Goal: Task Accomplishment & Management: Use online tool/utility

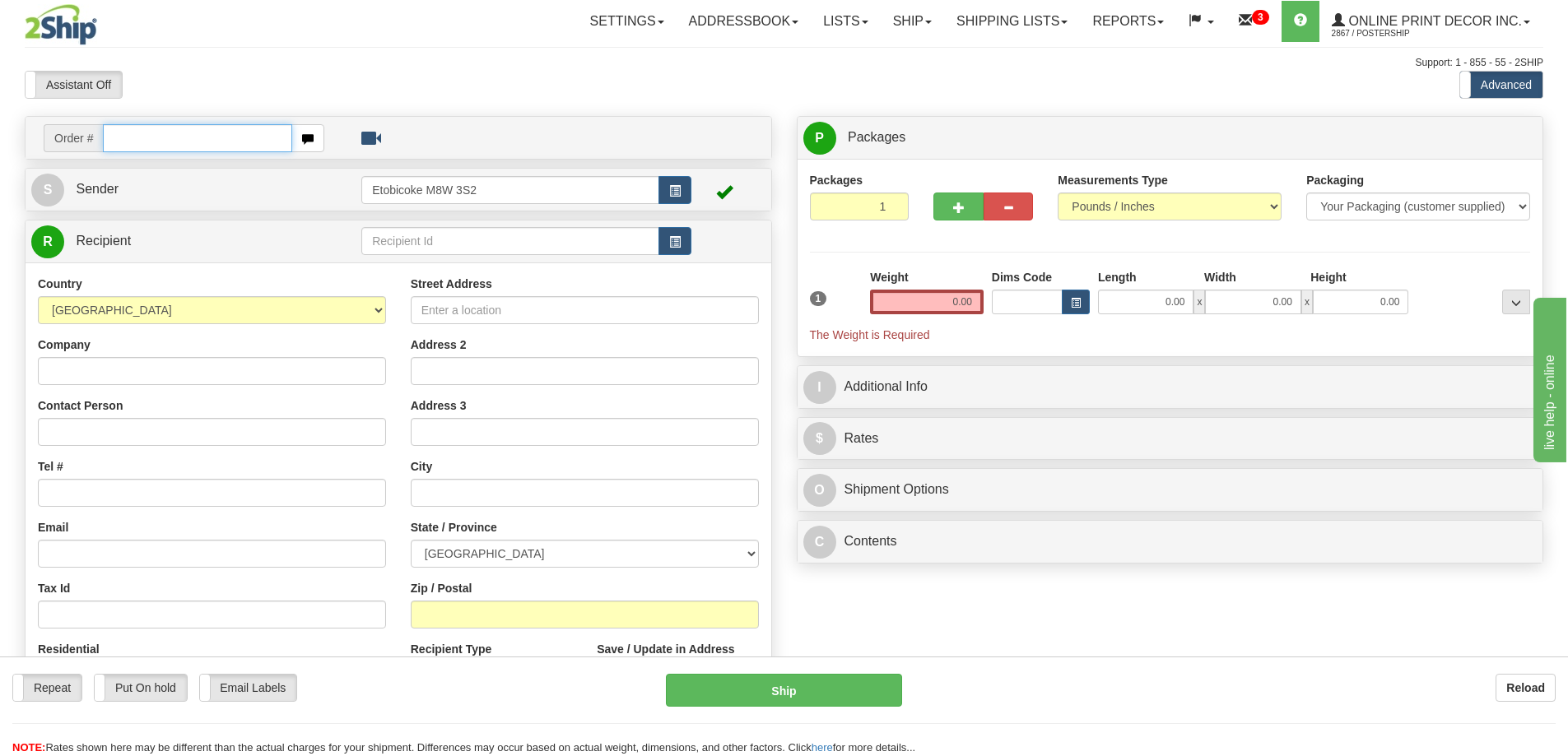
click at [171, 136] on input "text" at bounding box center [197, 139] width 190 height 28
type input "ca-422857"
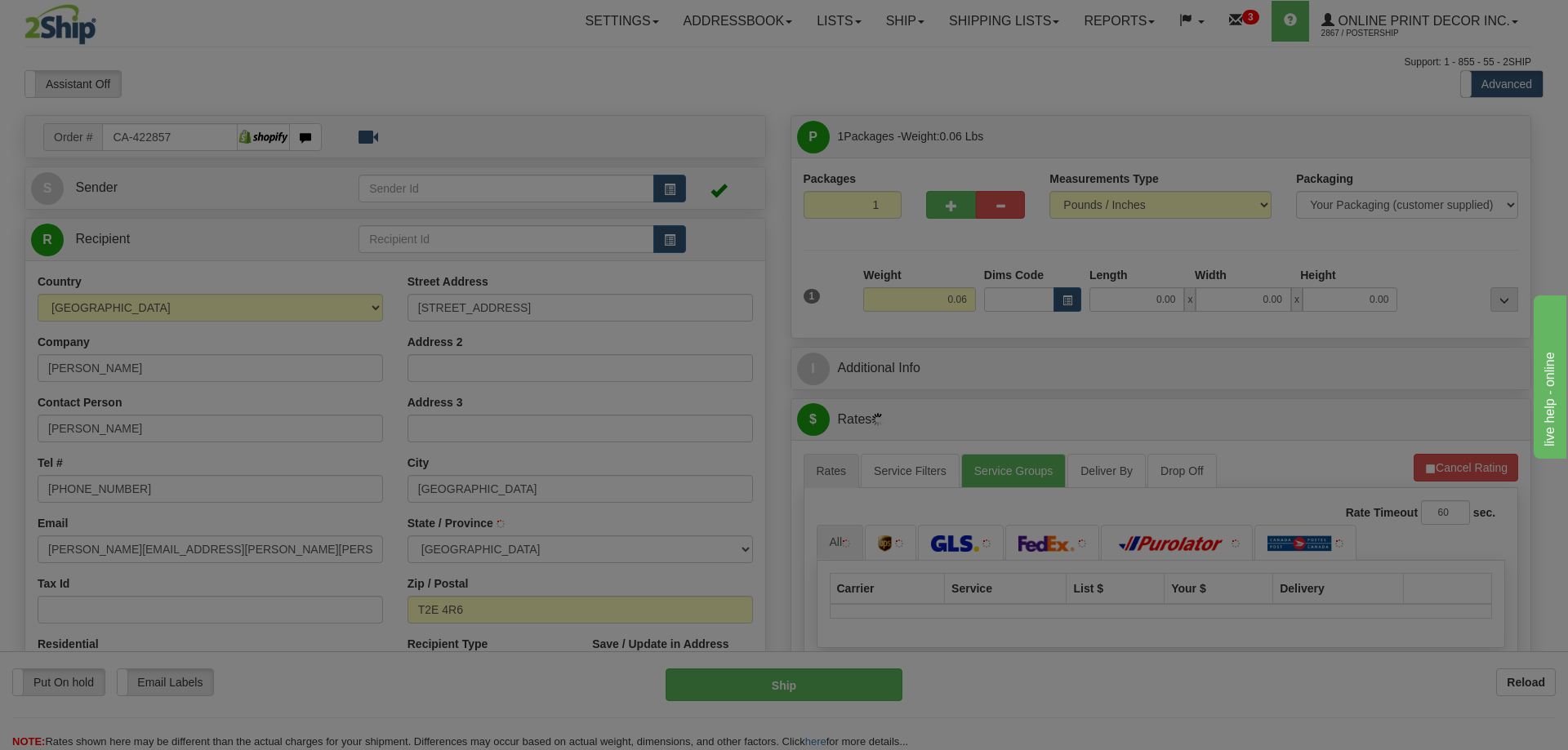
type input "CALGARY"
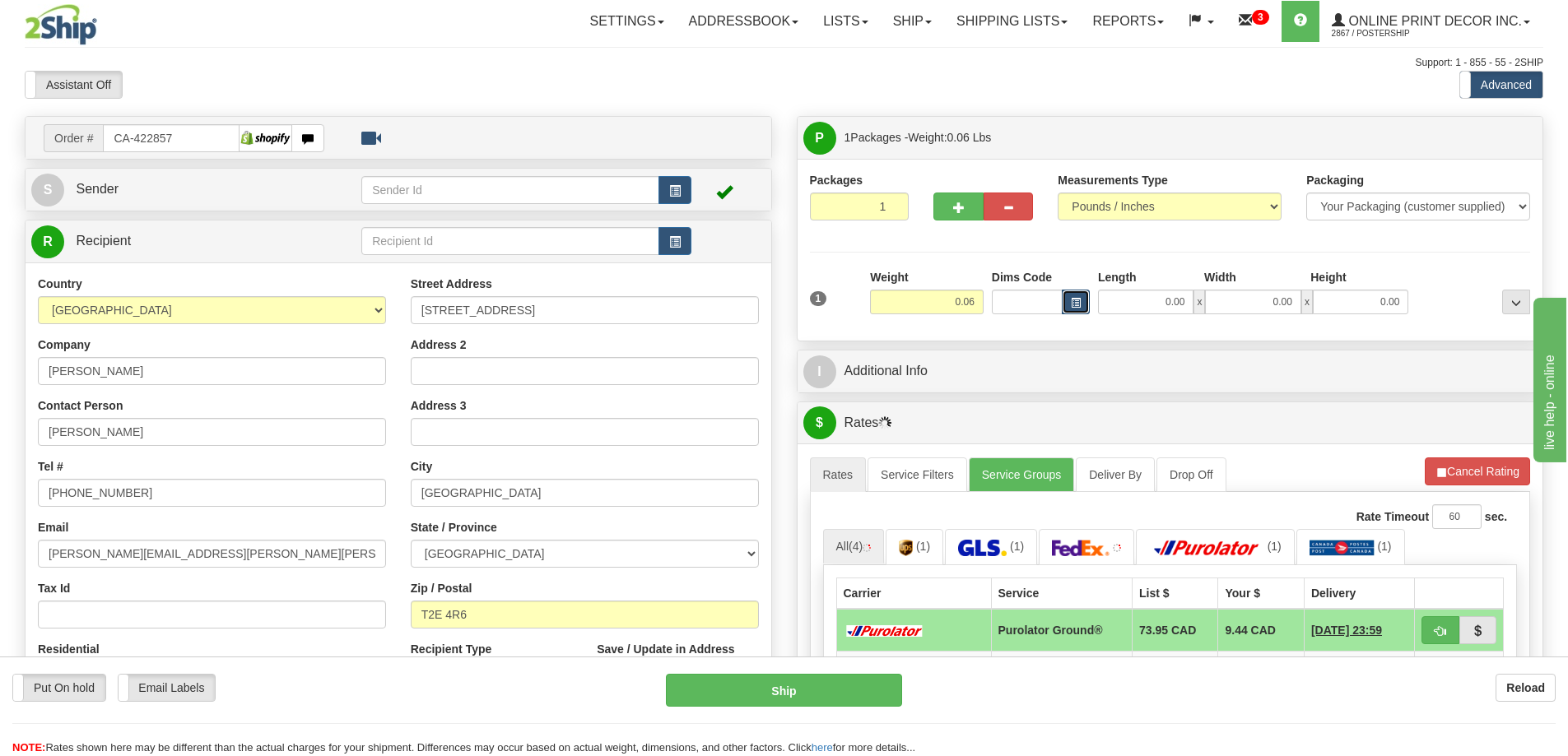
click at [1085, 305] on button "button" at bounding box center [1076, 302] width 28 height 25
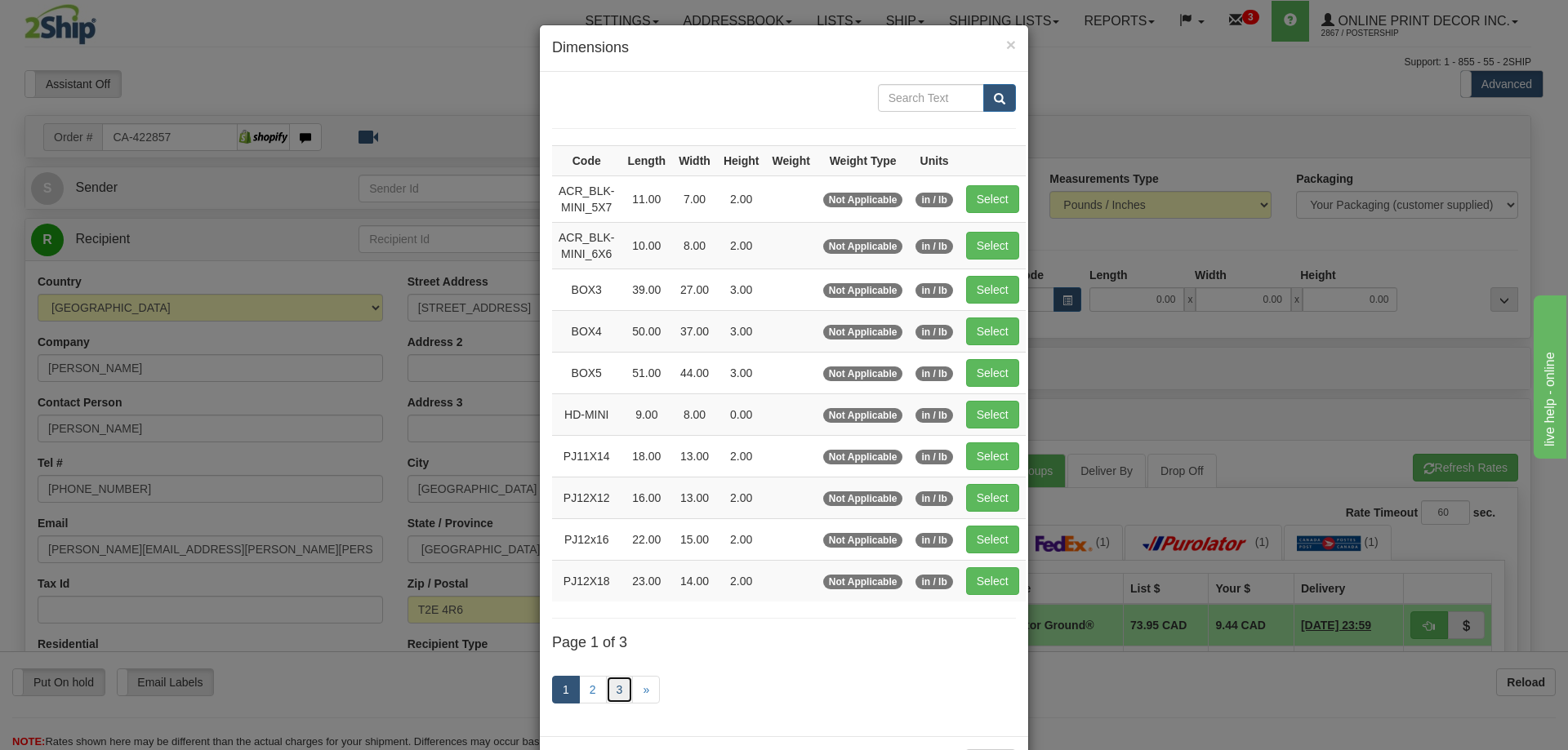
click at [613, 680] on link "3" at bounding box center [620, 690] width 28 height 28
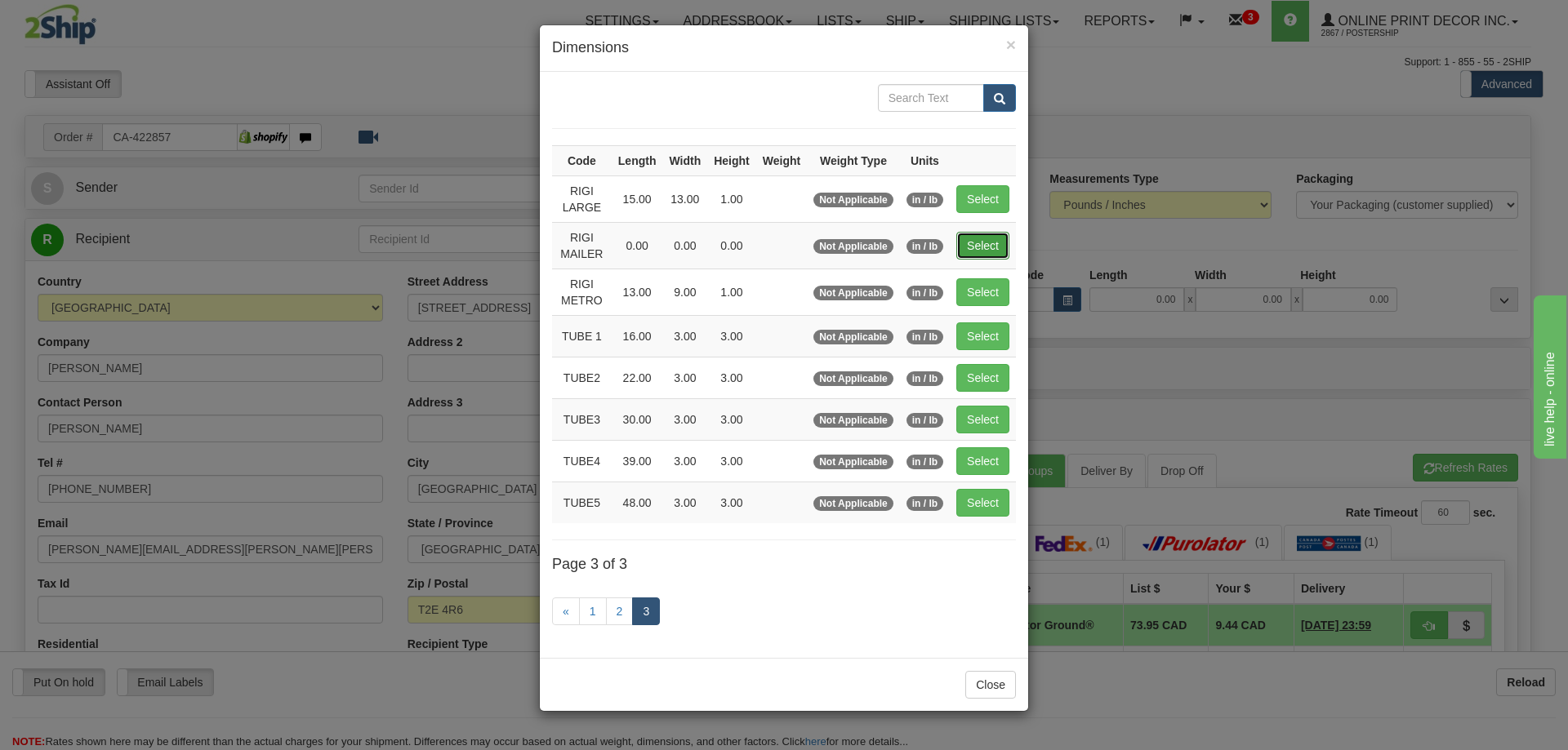
click at [981, 243] on button "Select" at bounding box center [983, 246] width 53 height 28
type input "RIGI MAILER"
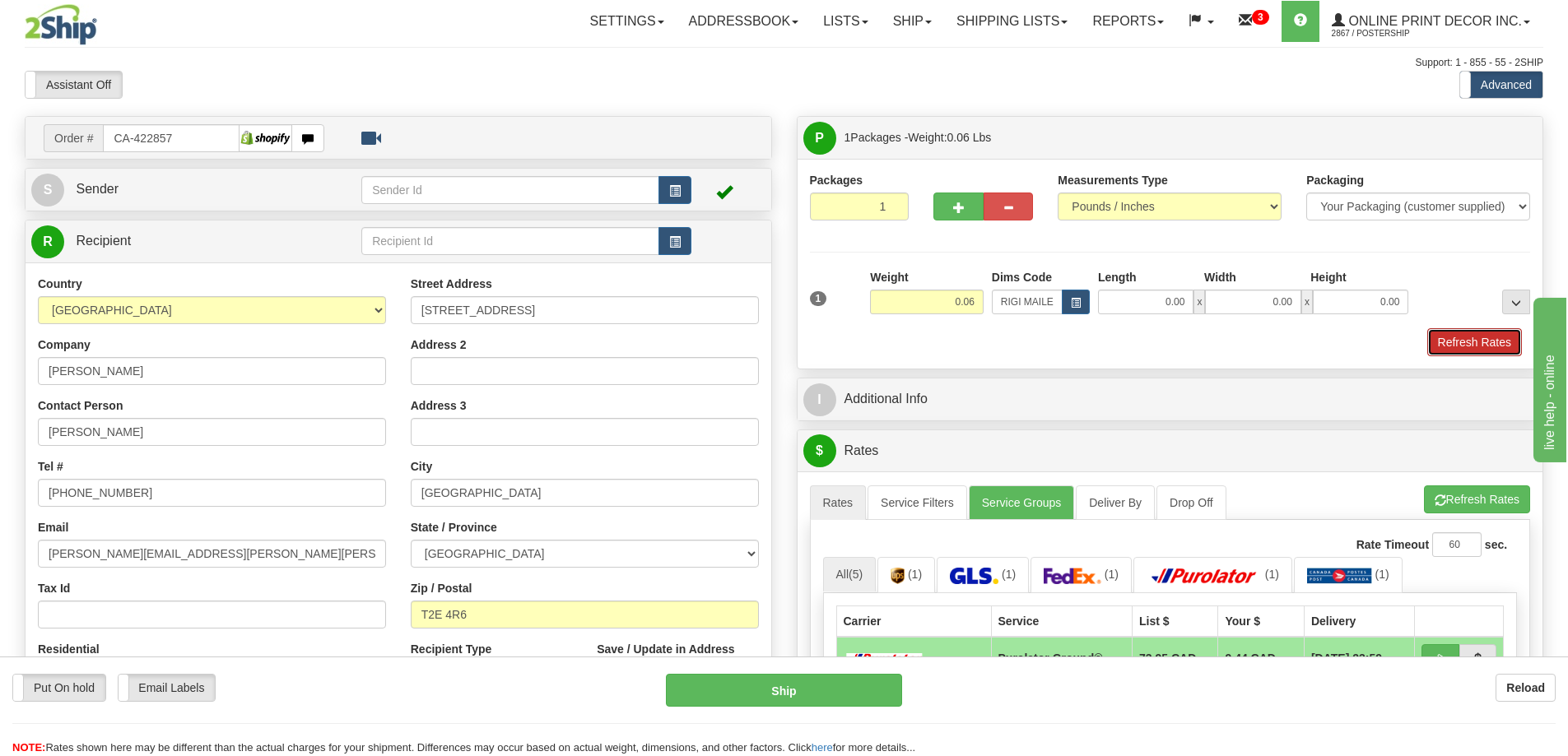
click at [1474, 349] on button "Refresh Rates" at bounding box center [1475, 343] width 94 height 28
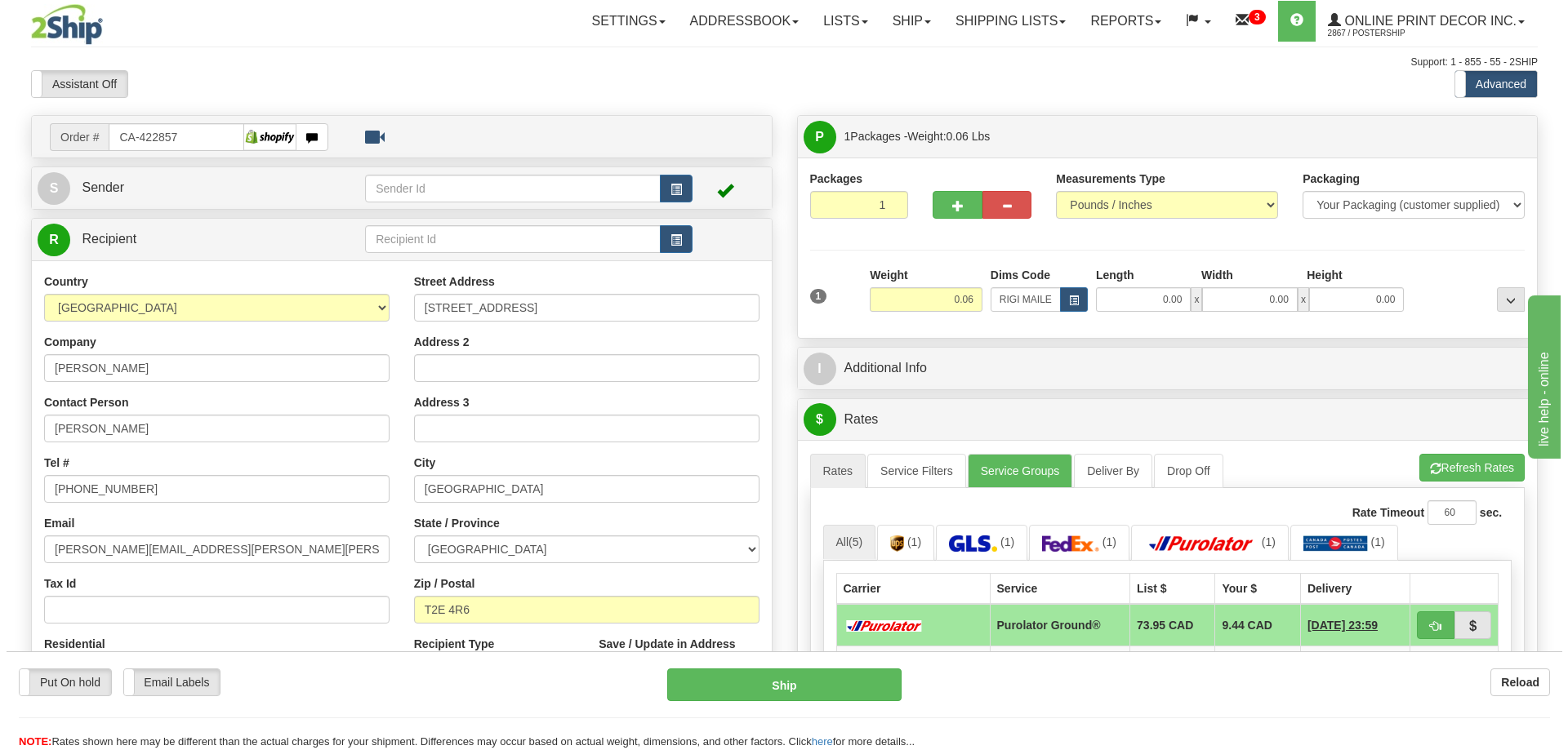
scroll to position [163, 0]
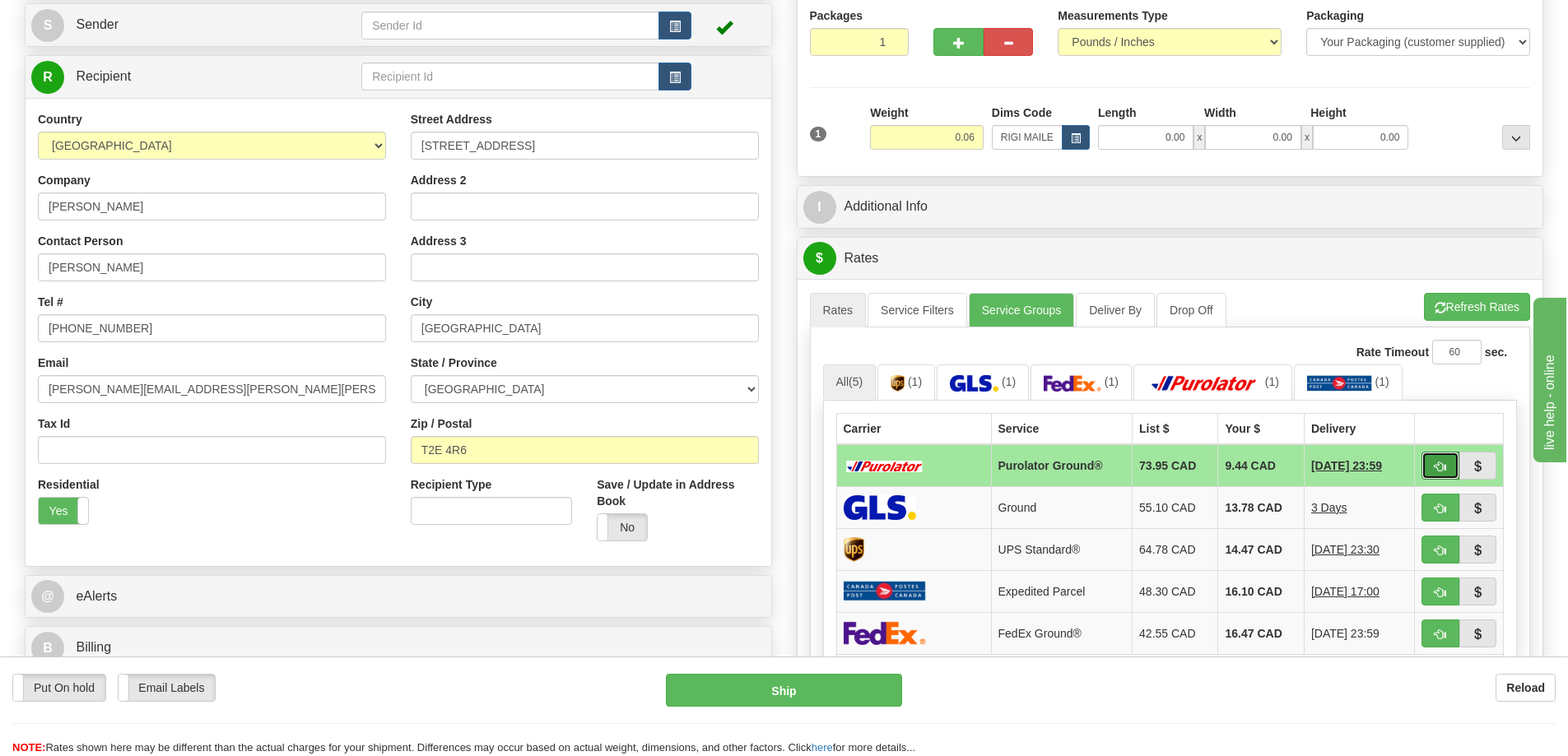
click at [1429, 469] on button "button" at bounding box center [1441, 466] width 38 height 28
type input "260"
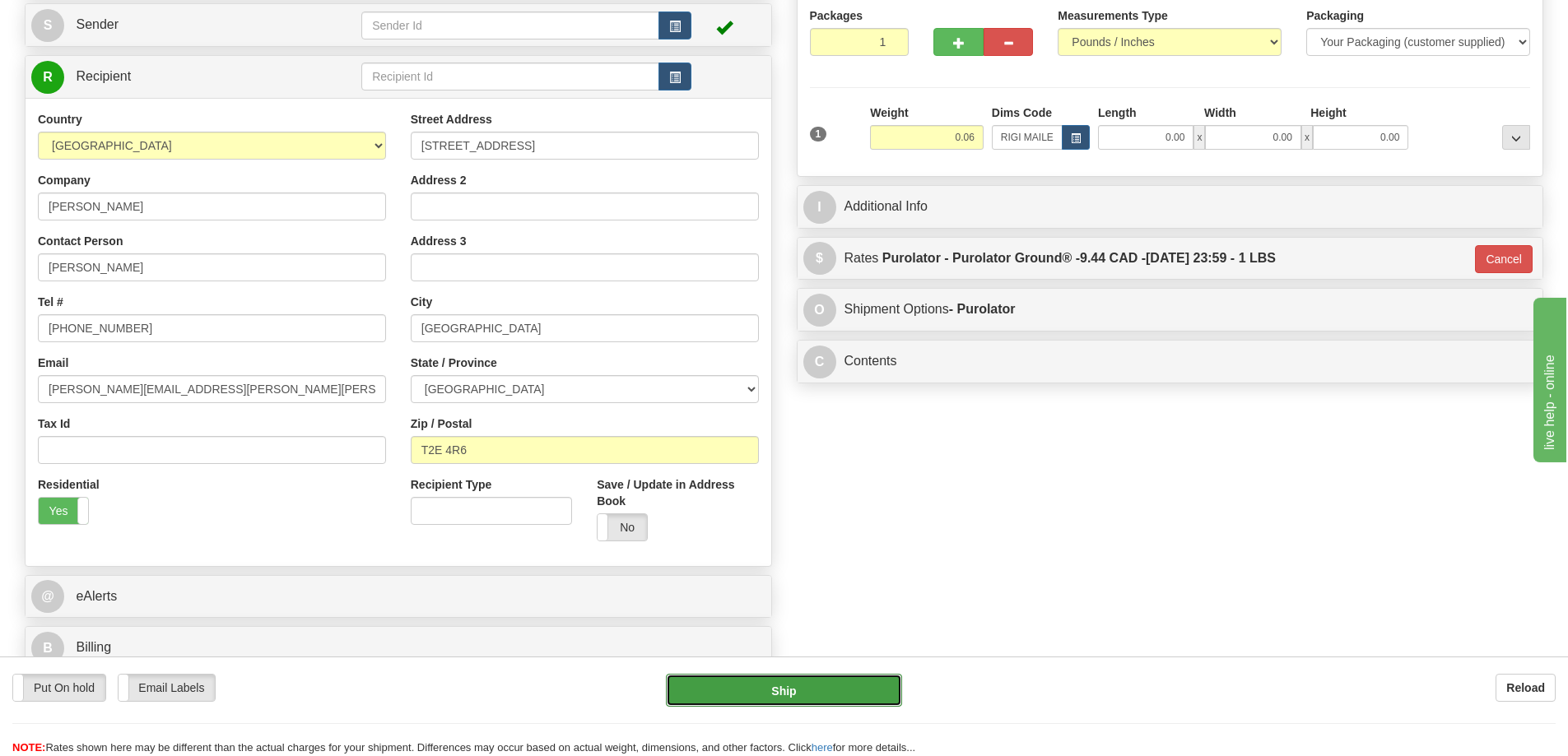
click at [767, 678] on button "Ship" at bounding box center [784, 690] width 236 height 33
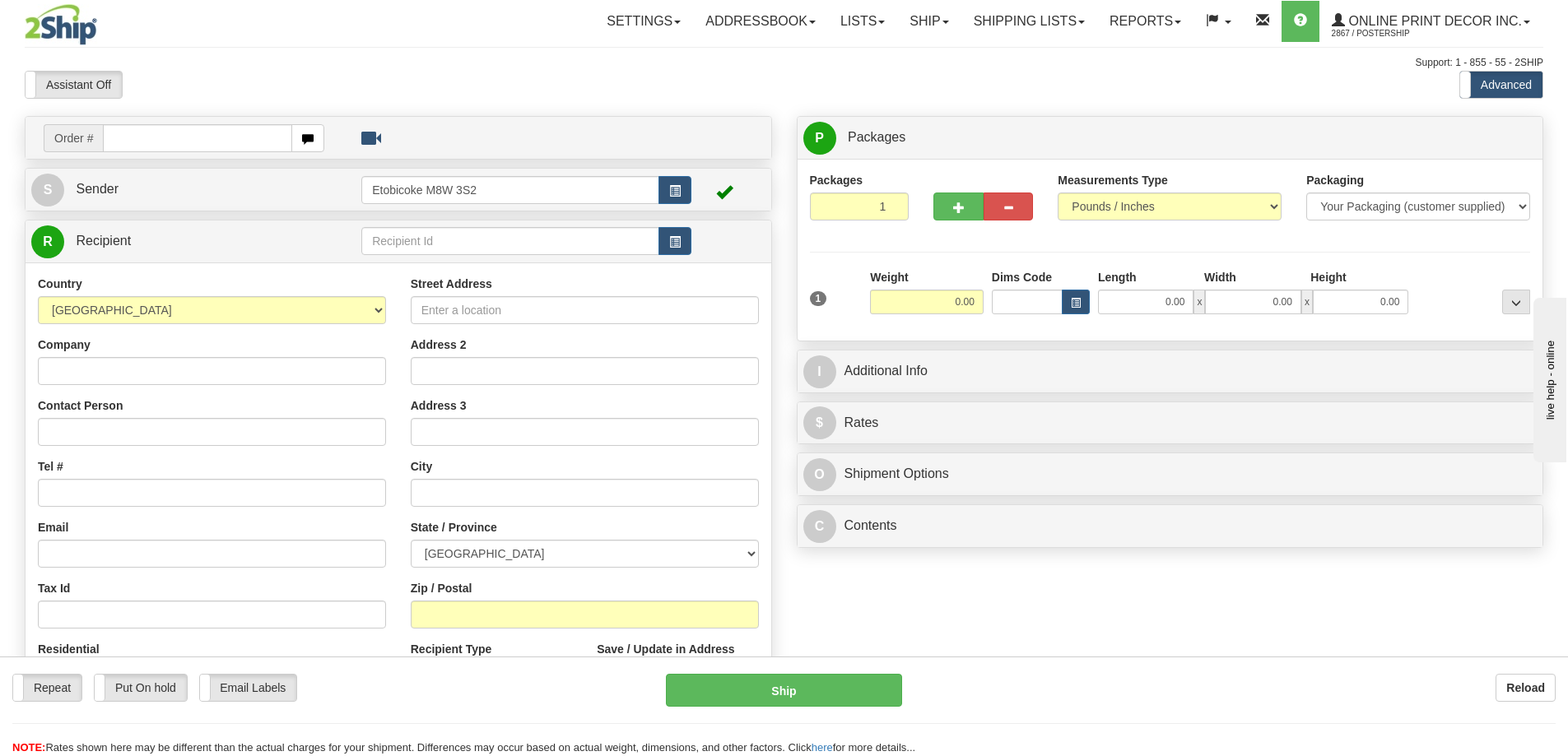
click at [675, 338] on div "Street Address Address 2 Address 3 City State / Province ALBERTA BRITISH COLUMB…" at bounding box center [584, 496] width 373 height 443
click at [139, 135] on input "text" at bounding box center [197, 139] width 190 height 28
click at [136, 143] on input "text" at bounding box center [197, 139] width 190 height 28
type input "ca-422848"
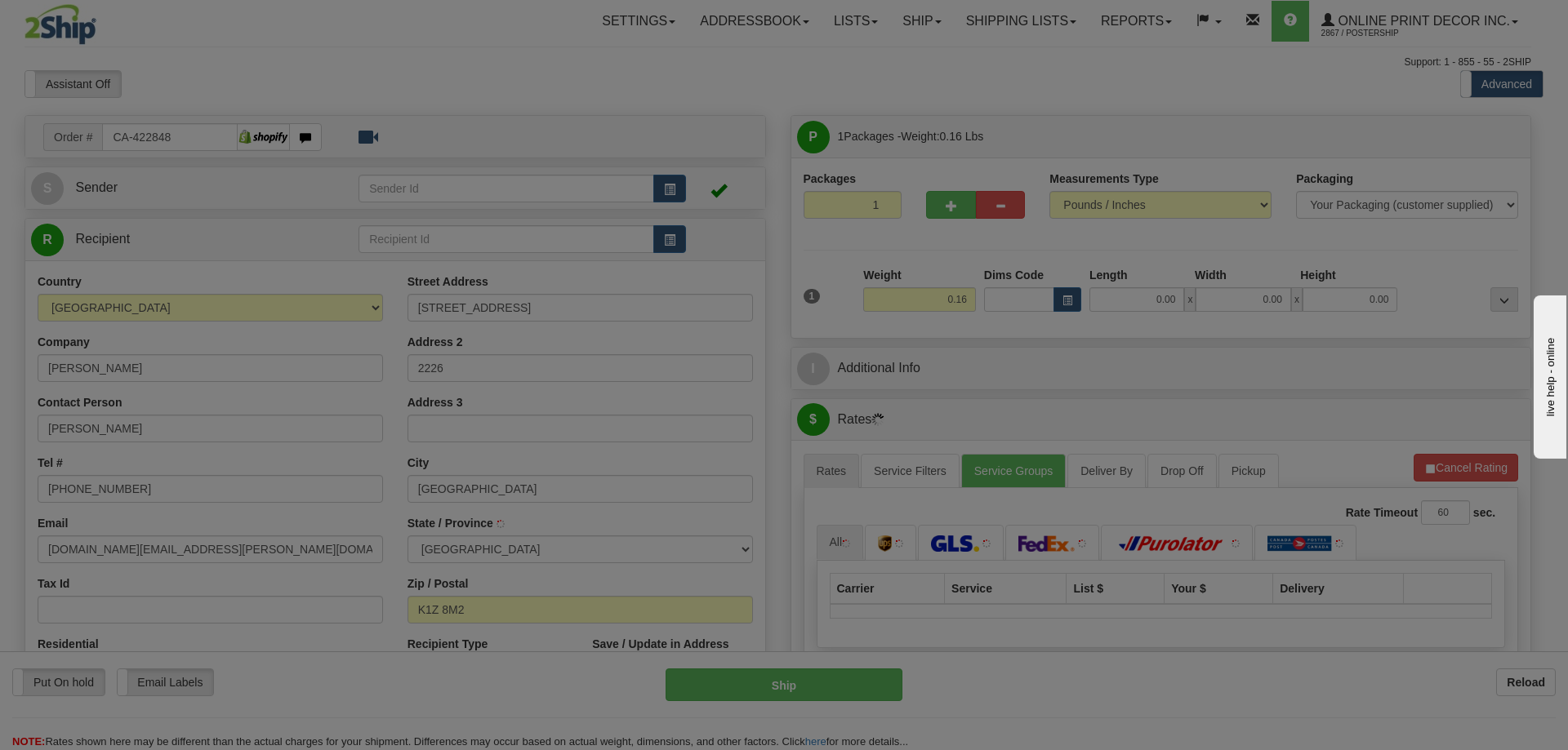
type input "OTTAWA"
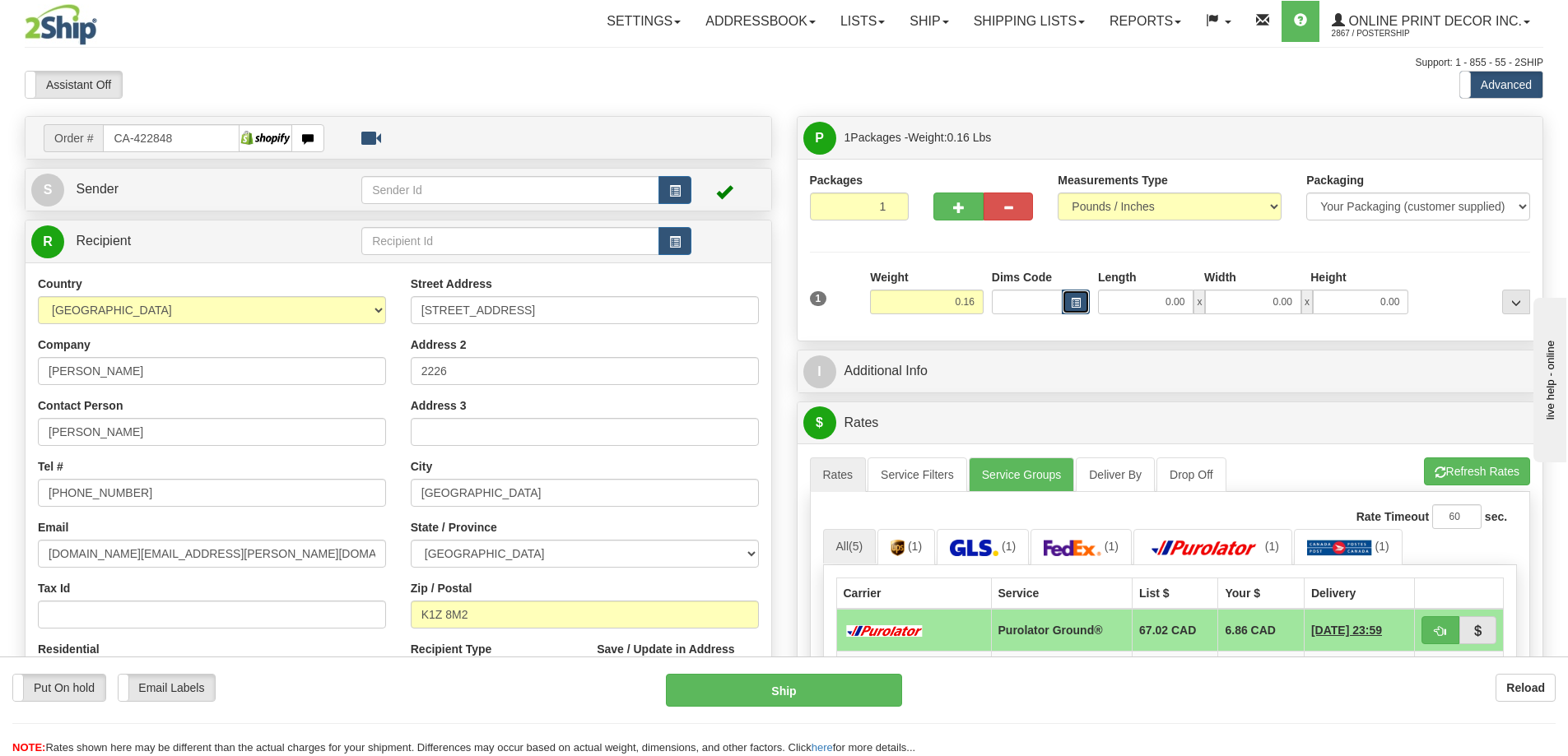
click at [1079, 300] on span "button" at bounding box center [1076, 304] width 9 height 9
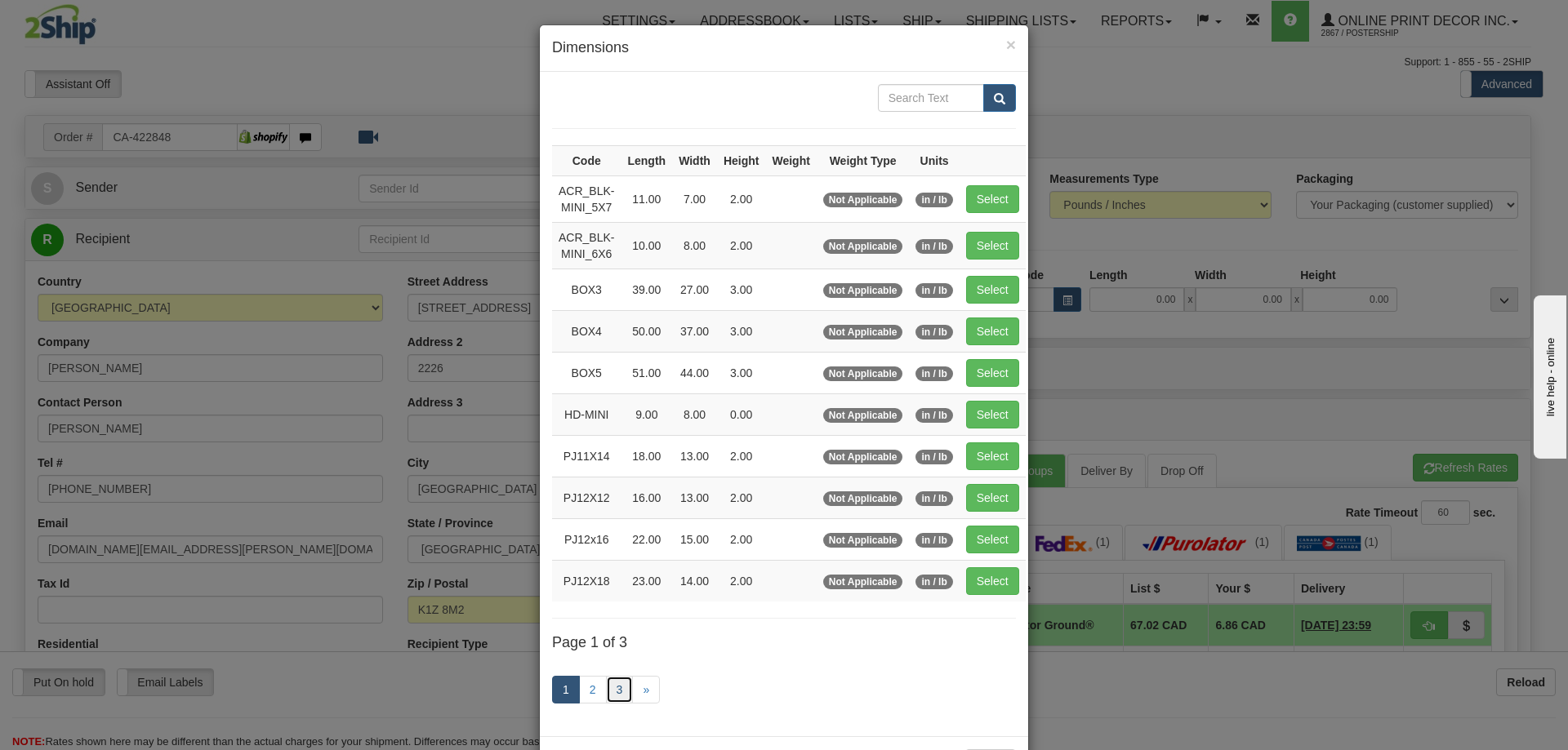
click at [606, 692] on link "3" at bounding box center [620, 690] width 28 height 28
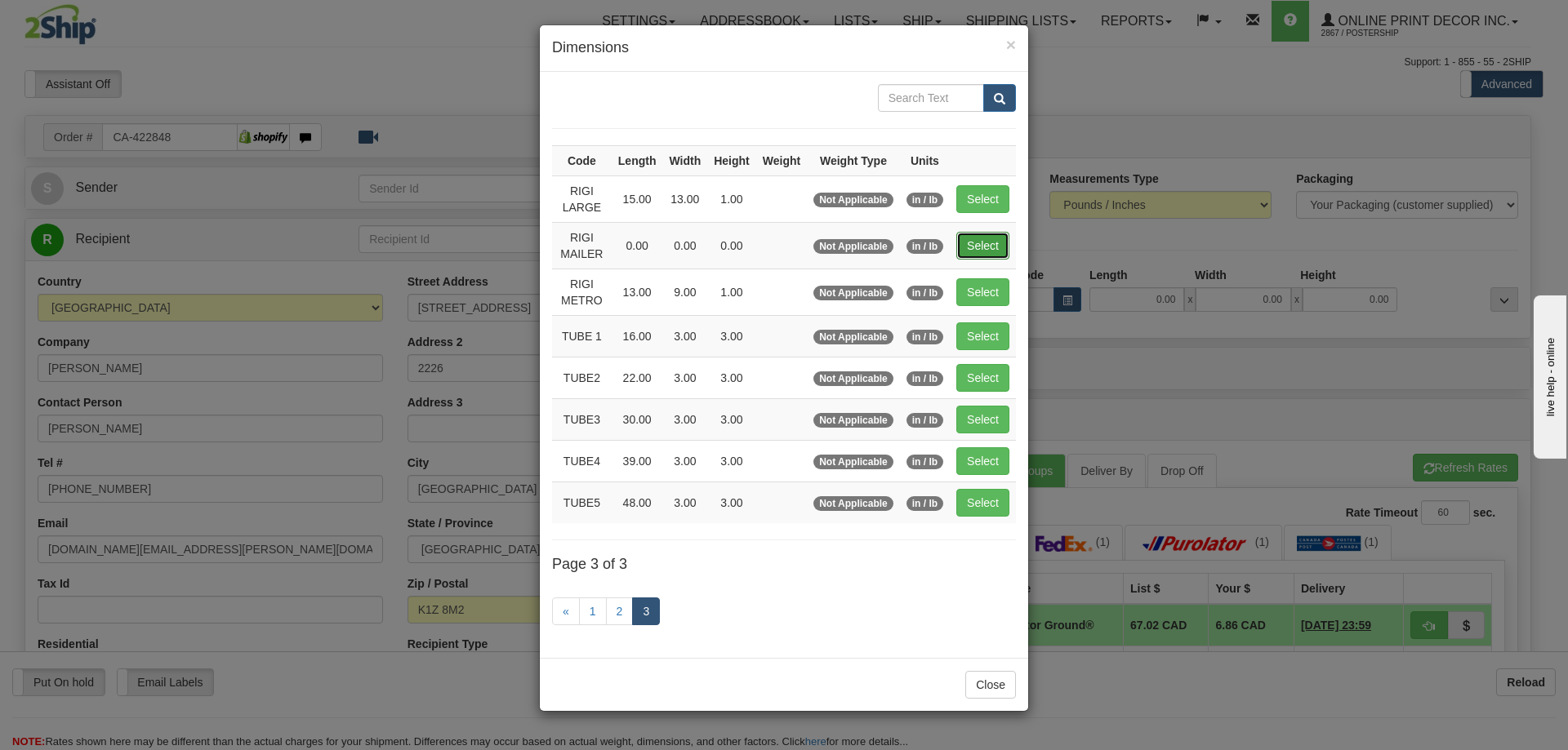
click at [982, 242] on button "Select" at bounding box center [983, 246] width 53 height 28
type input "RIGI MAILER"
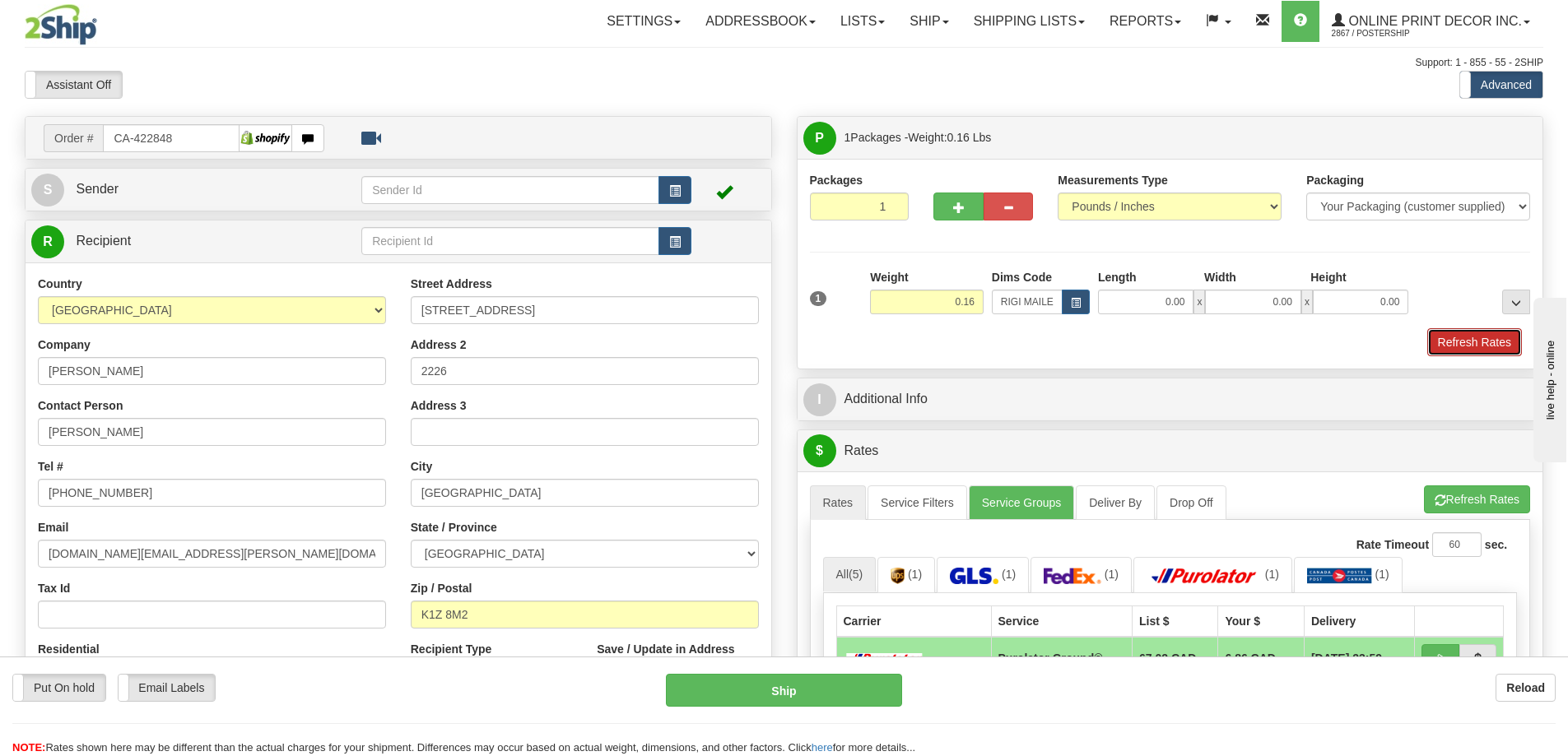
click at [1469, 336] on button "Refresh Rates" at bounding box center [1475, 343] width 94 height 28
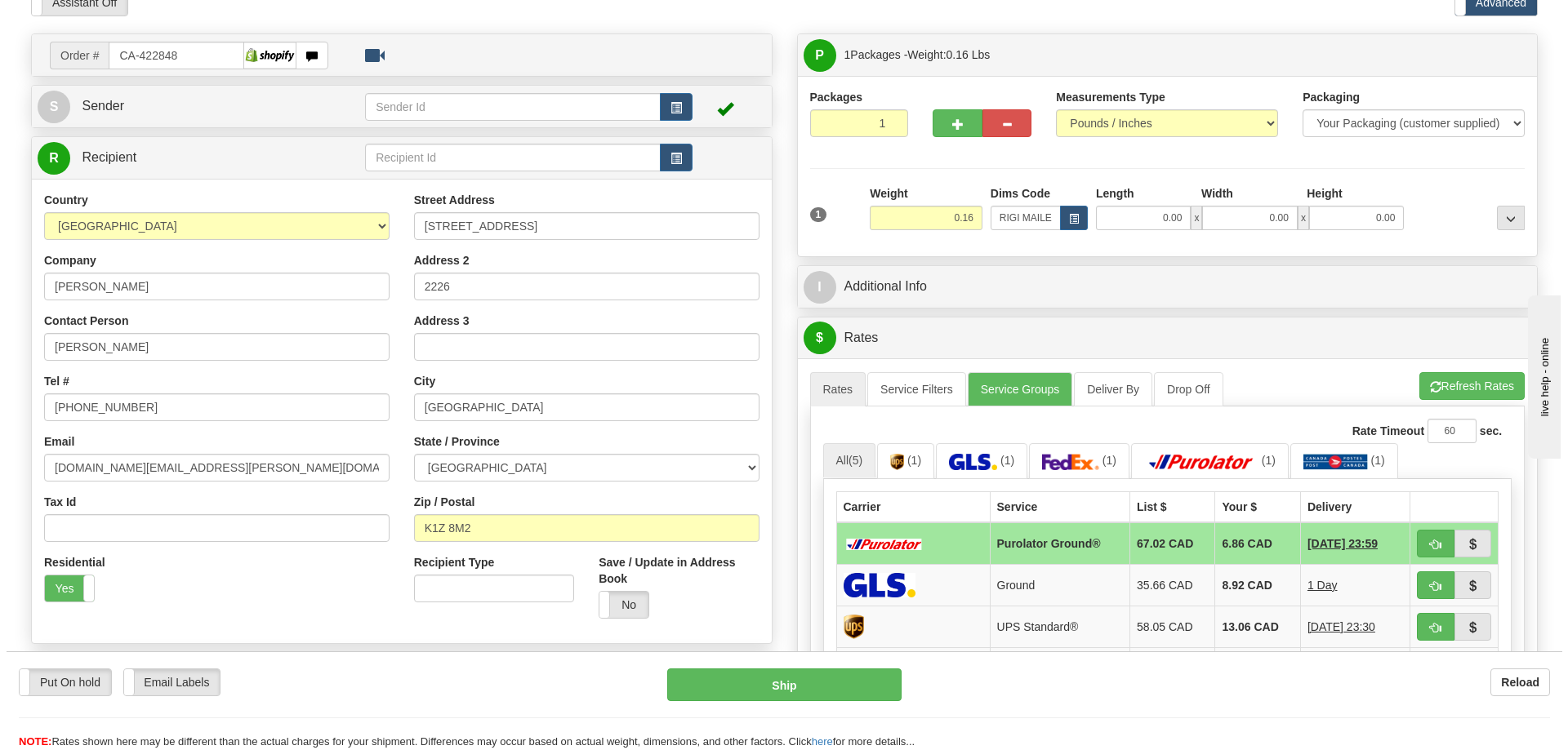
scroll to position [245, 0]
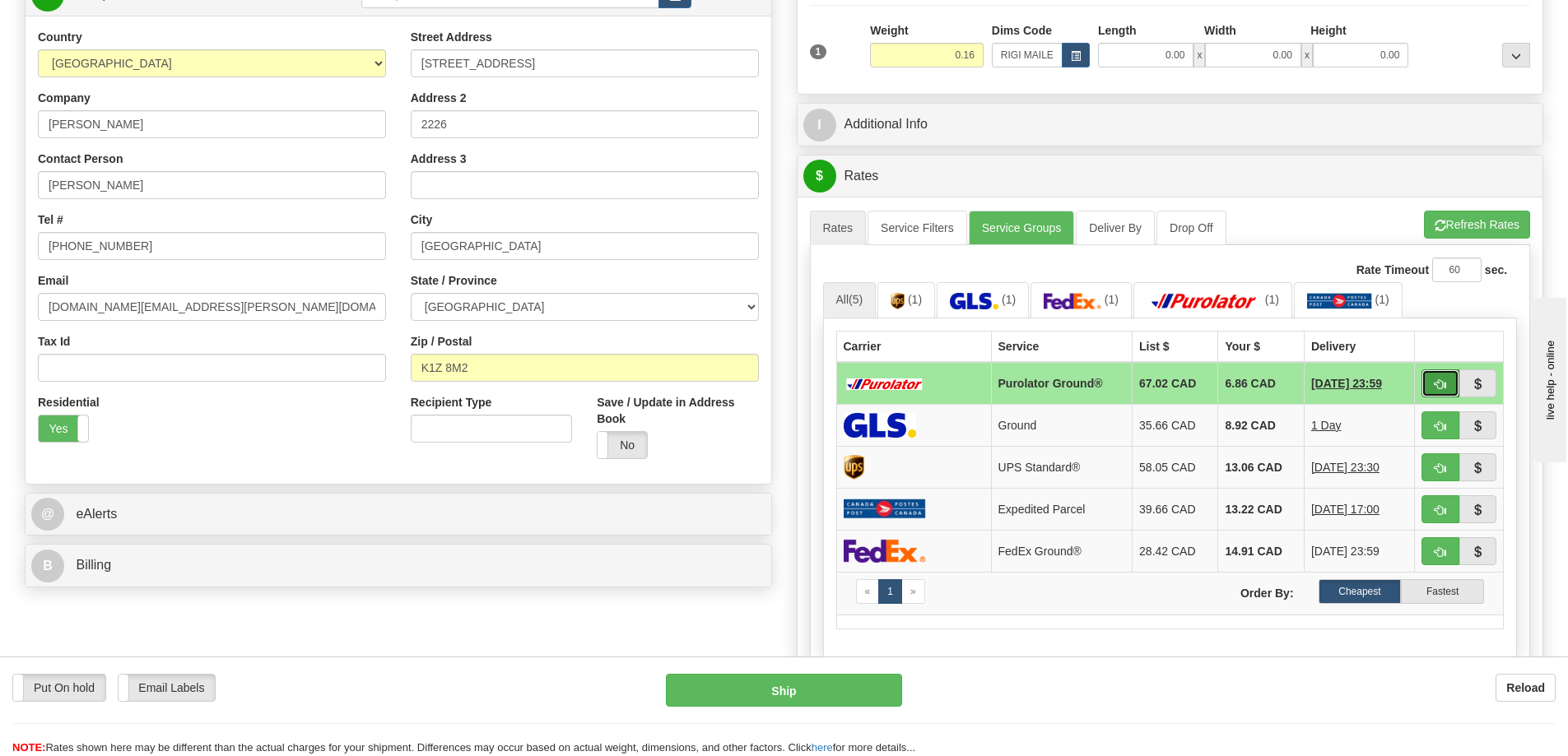
click at [1430, 383] on button "button" at bounding box center [1441, 384] width 38 height 28
type input "260"
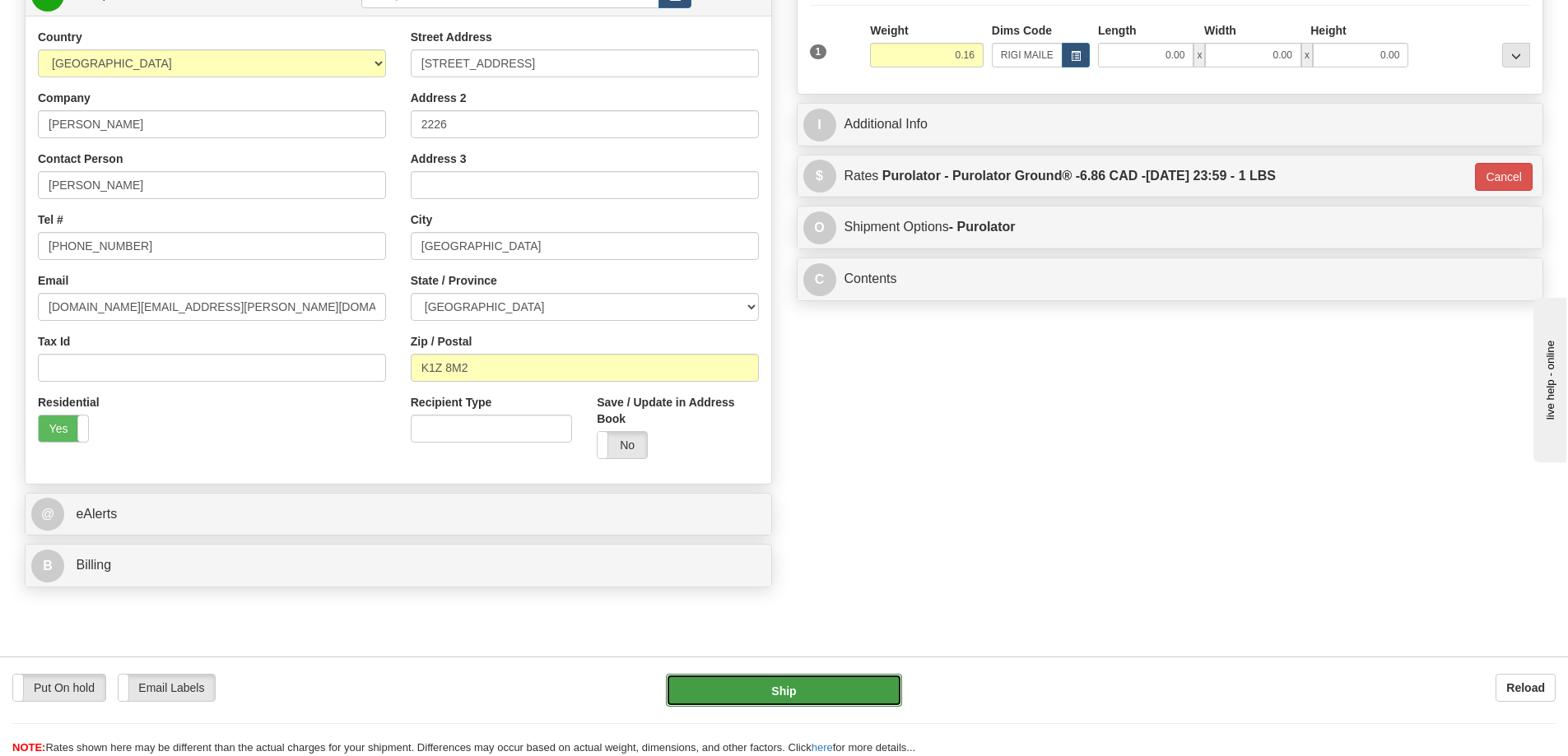
click at [840, 681] on button "Ship" at bounding box center [784, 690] width 236 height 33
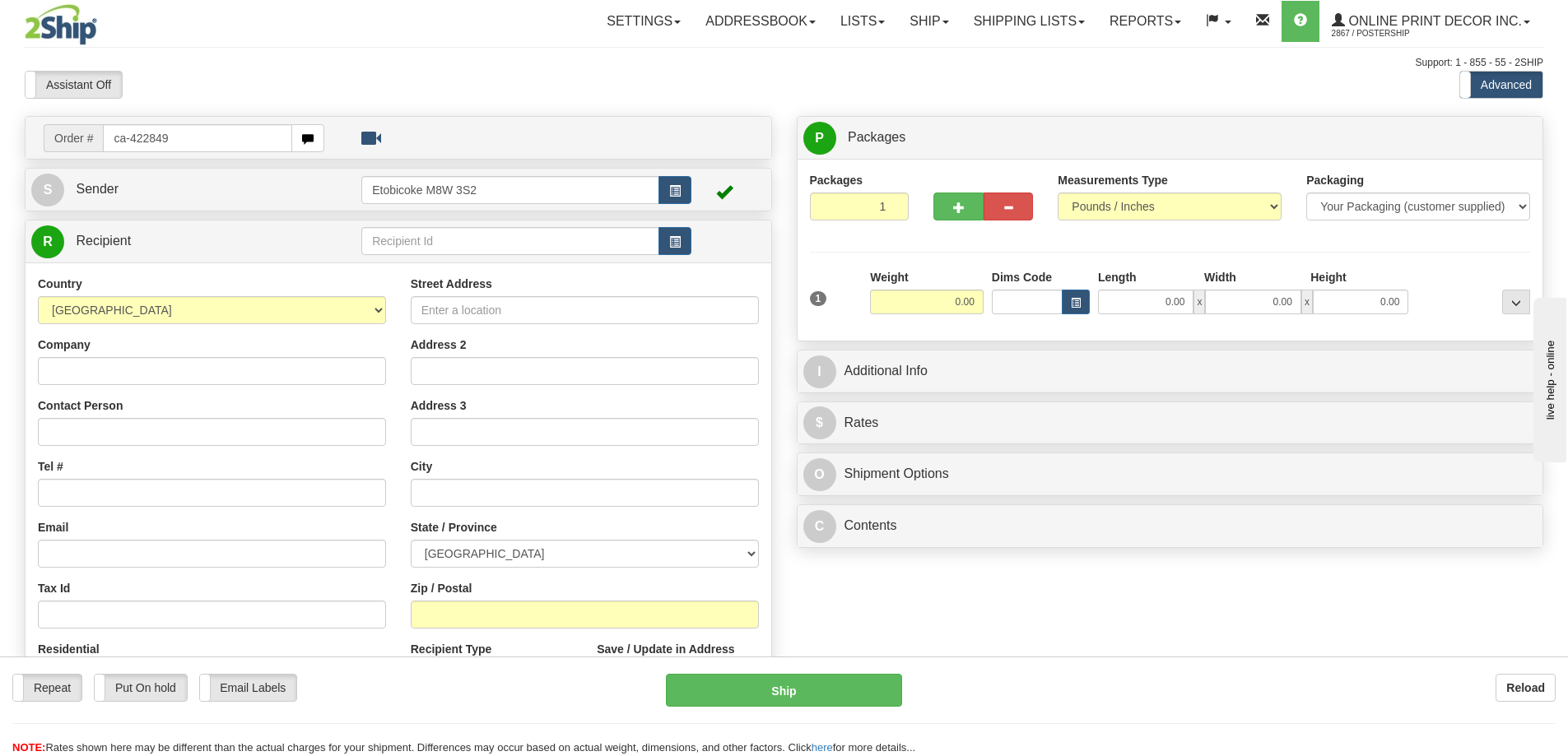
type input "ca-422849"
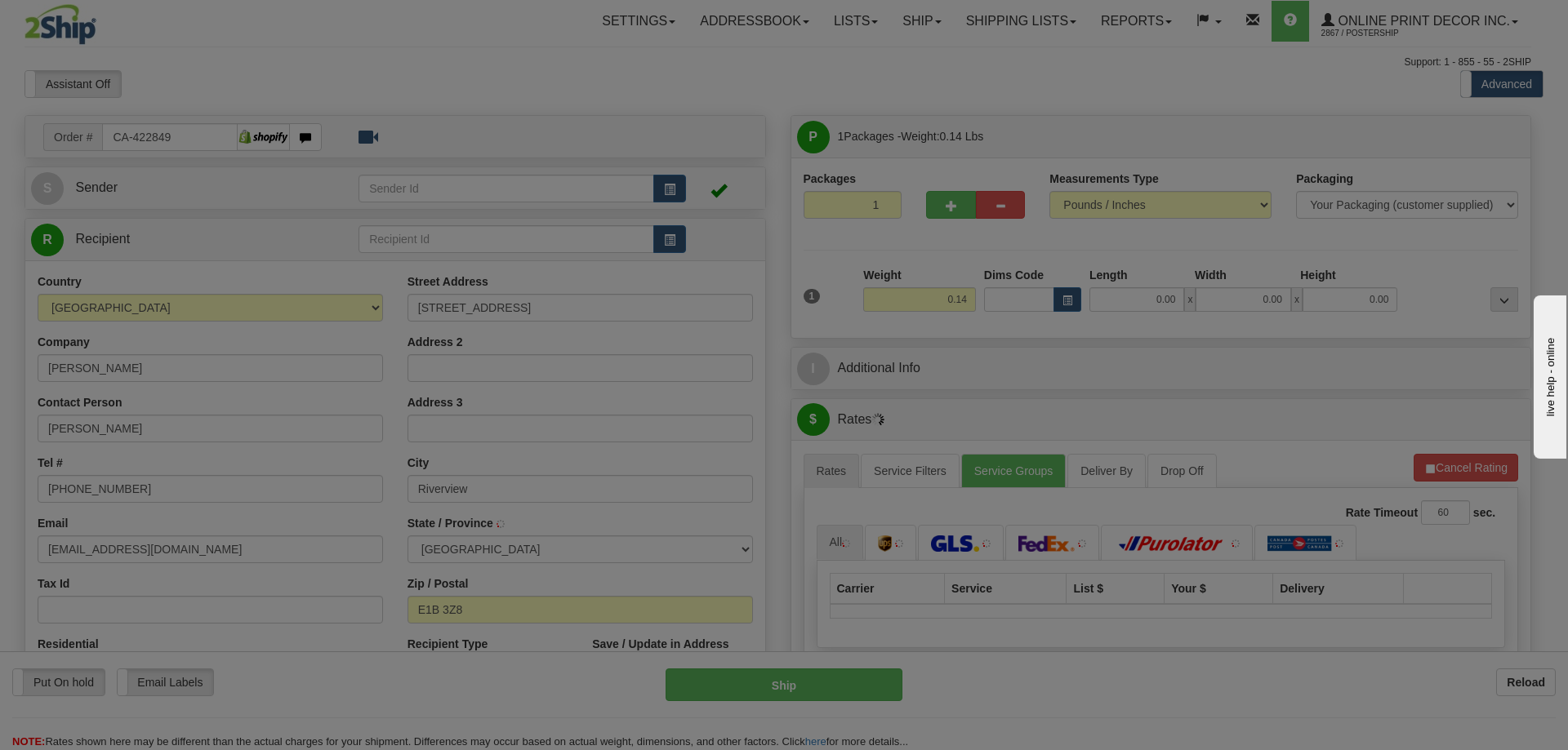
type input "RIVERVIEW"
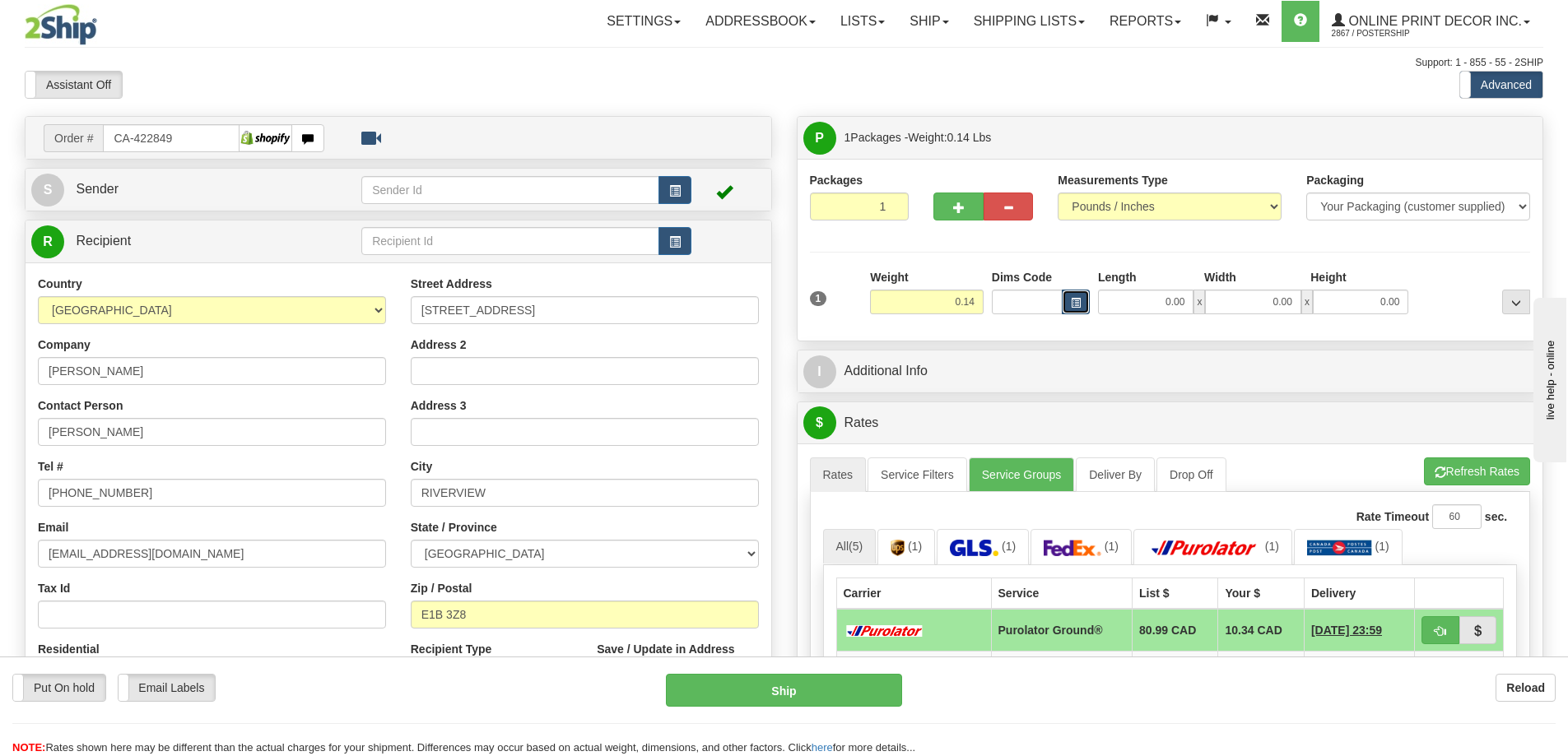
click at [1079, 302] on span "button" at bounding box center [1076, 304] width 9 height 9
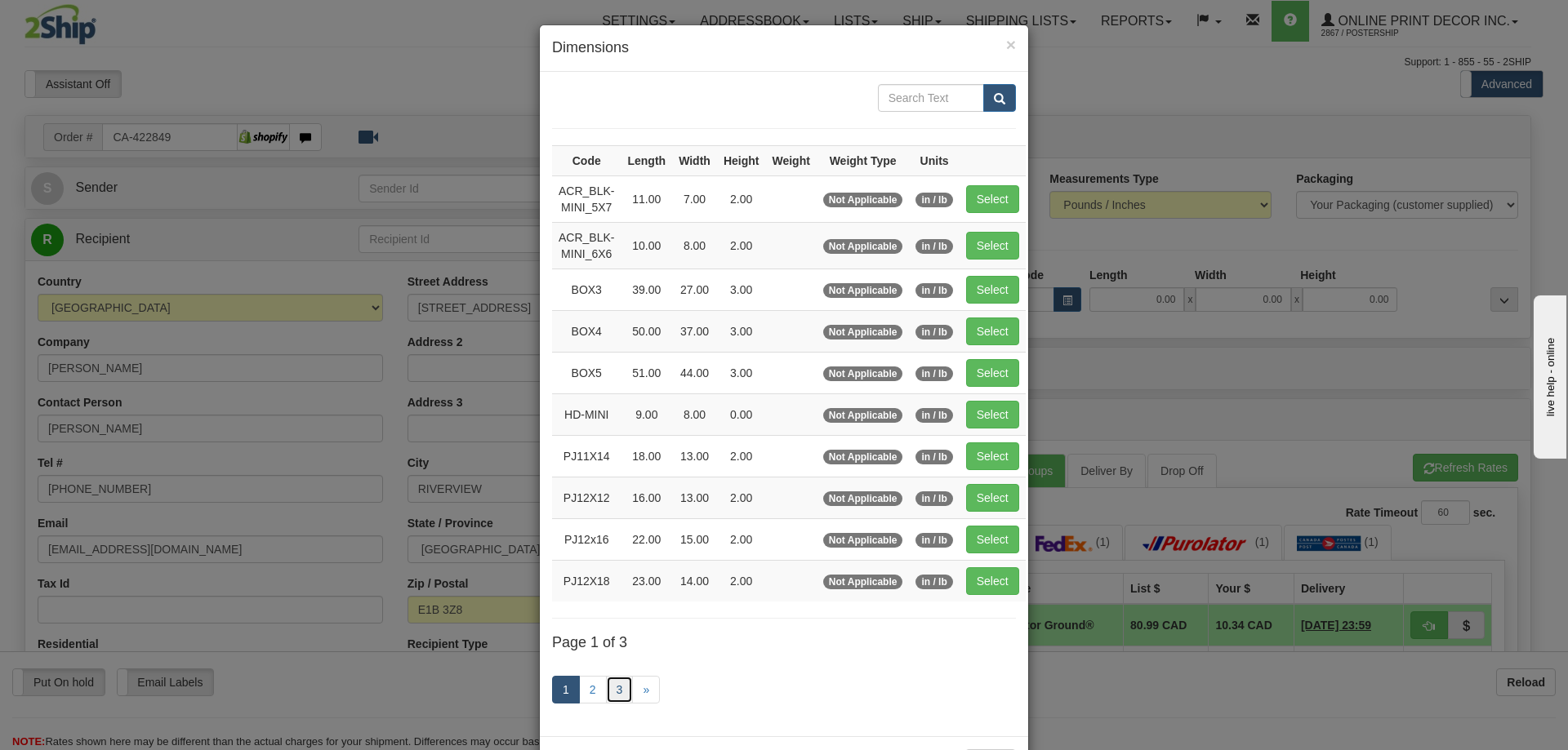
click at [610, 691] on link "3" at bounding box center [620, 690] width 28 height 28
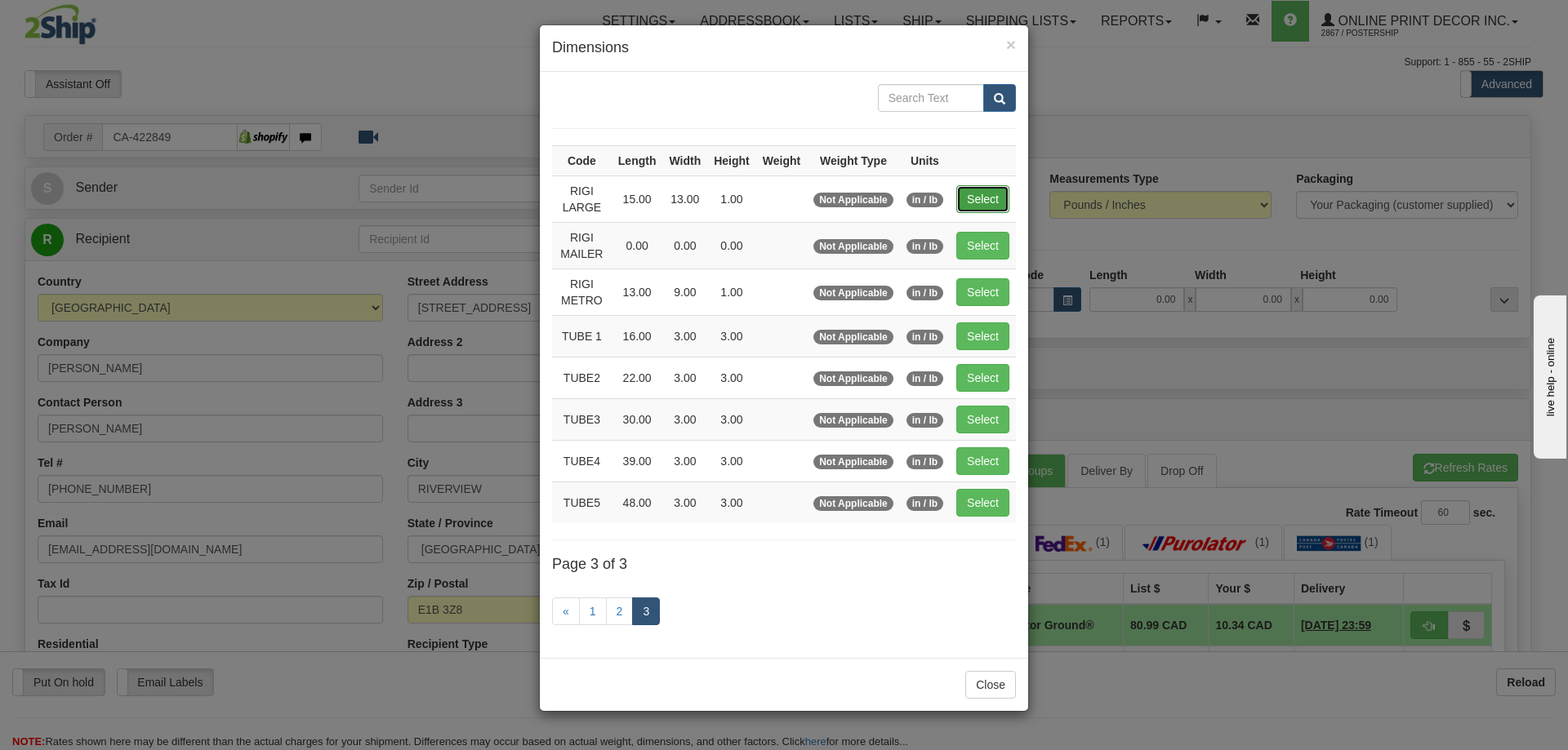
click at [993, 200] on button "Select" at bounding box center [983, 199] width 53 height 28
type input "RIGI LARGE"
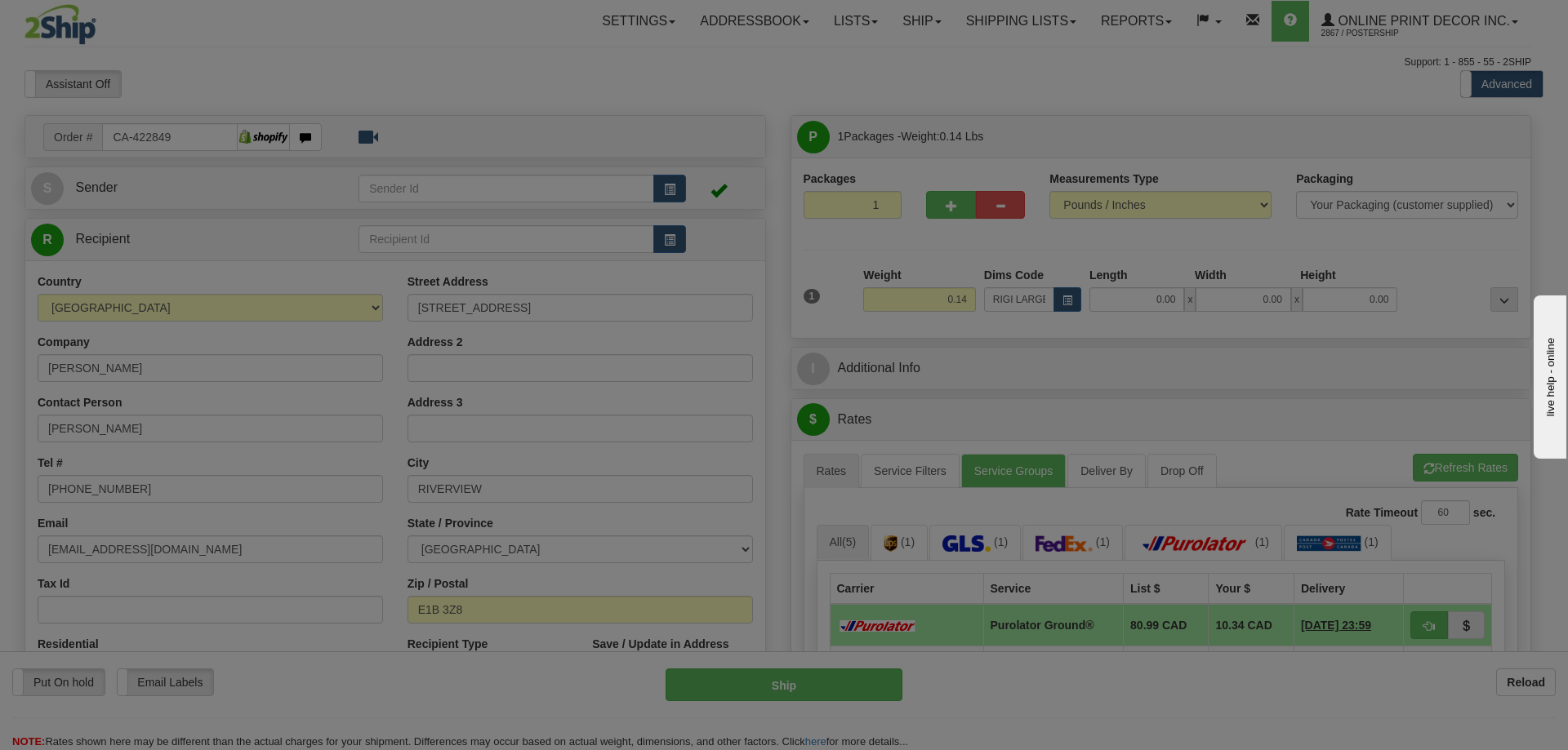
type input "15.00"
type input "13.00"
type input "1.00"
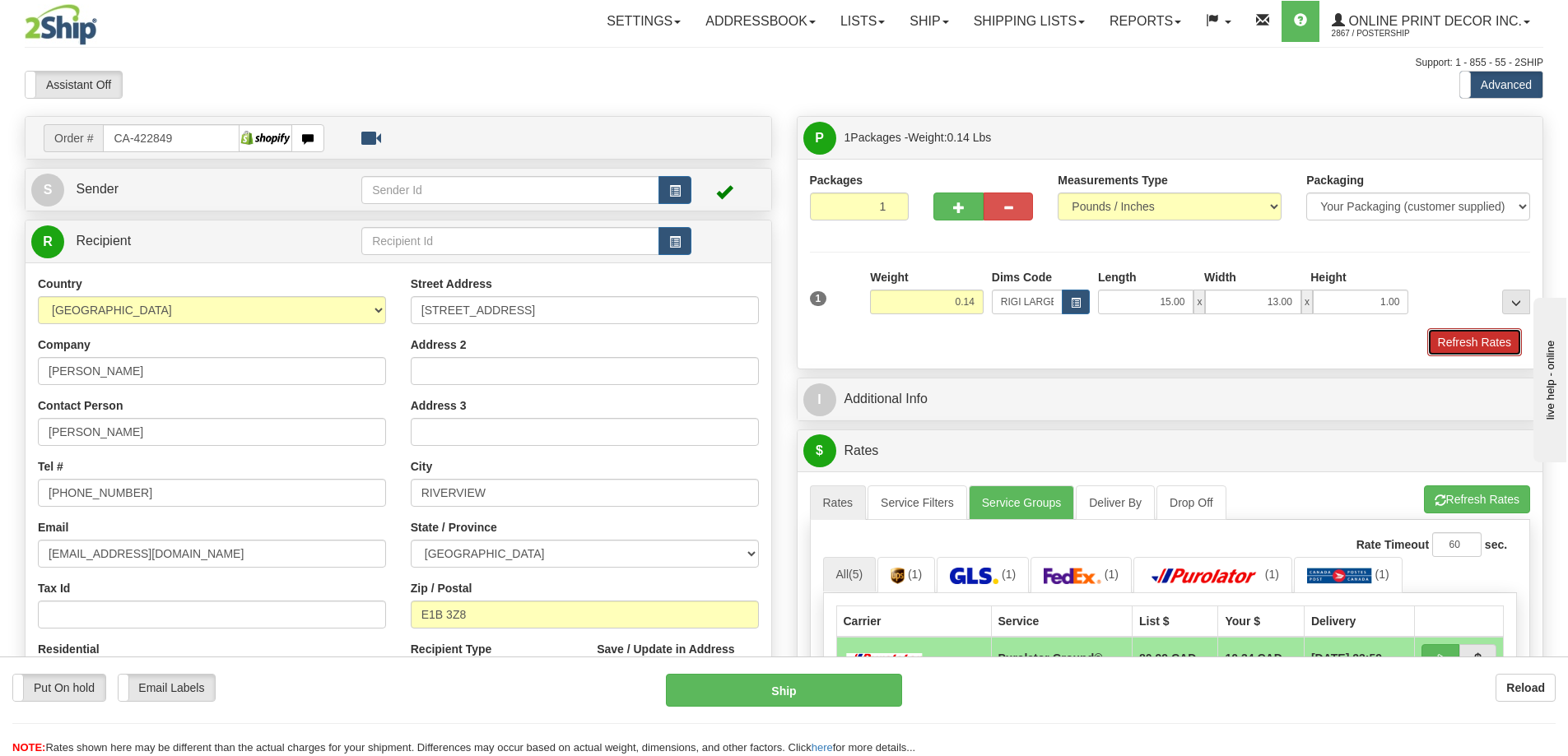
click at [1476, 348] on button "Refresh Rates" at bounding box center [1475, 343] width 94 height 28
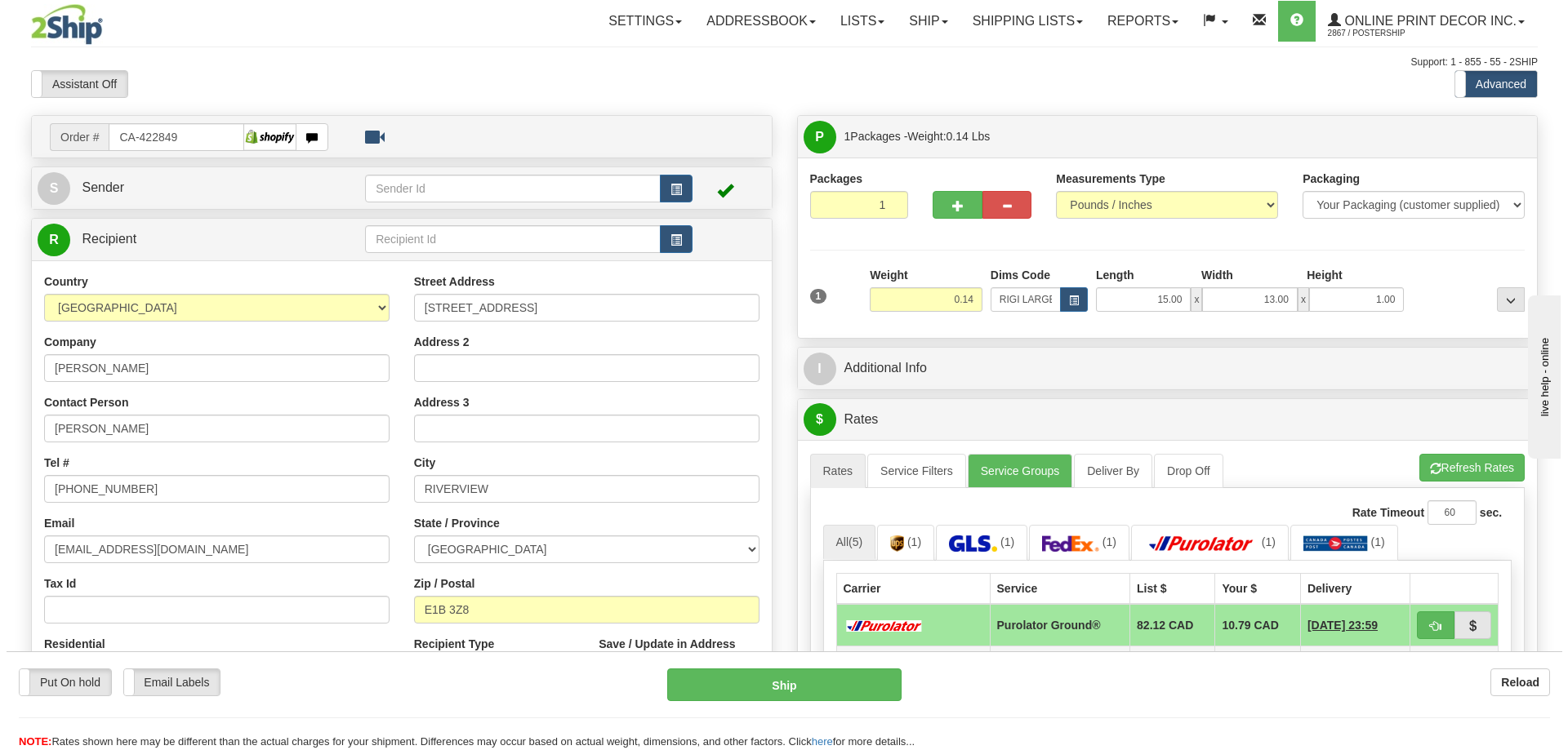
scroll to position [81, 0]
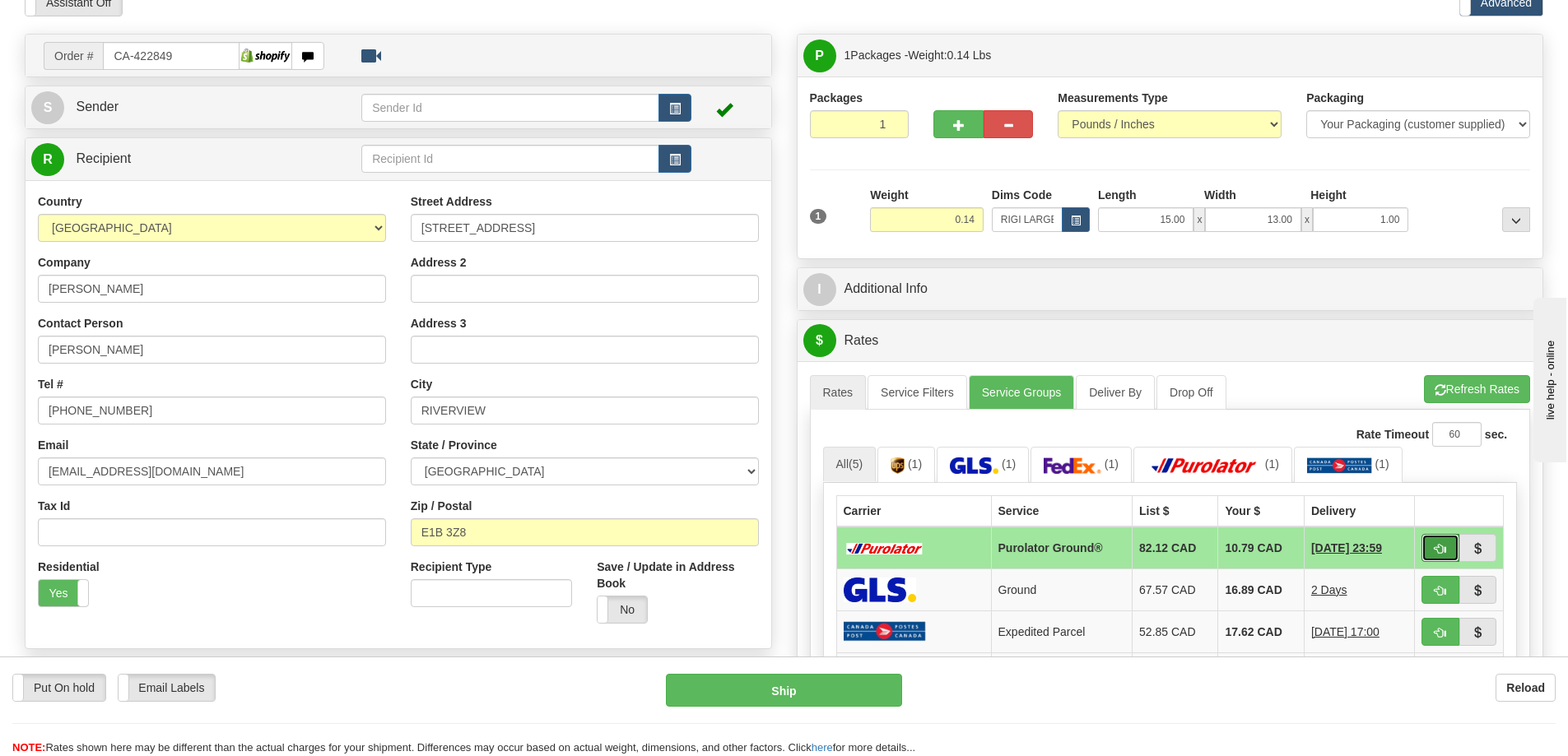
click at [1441, 537] on button "button" at bounding box center [1441, 548] width 38 height 28
type input "260"
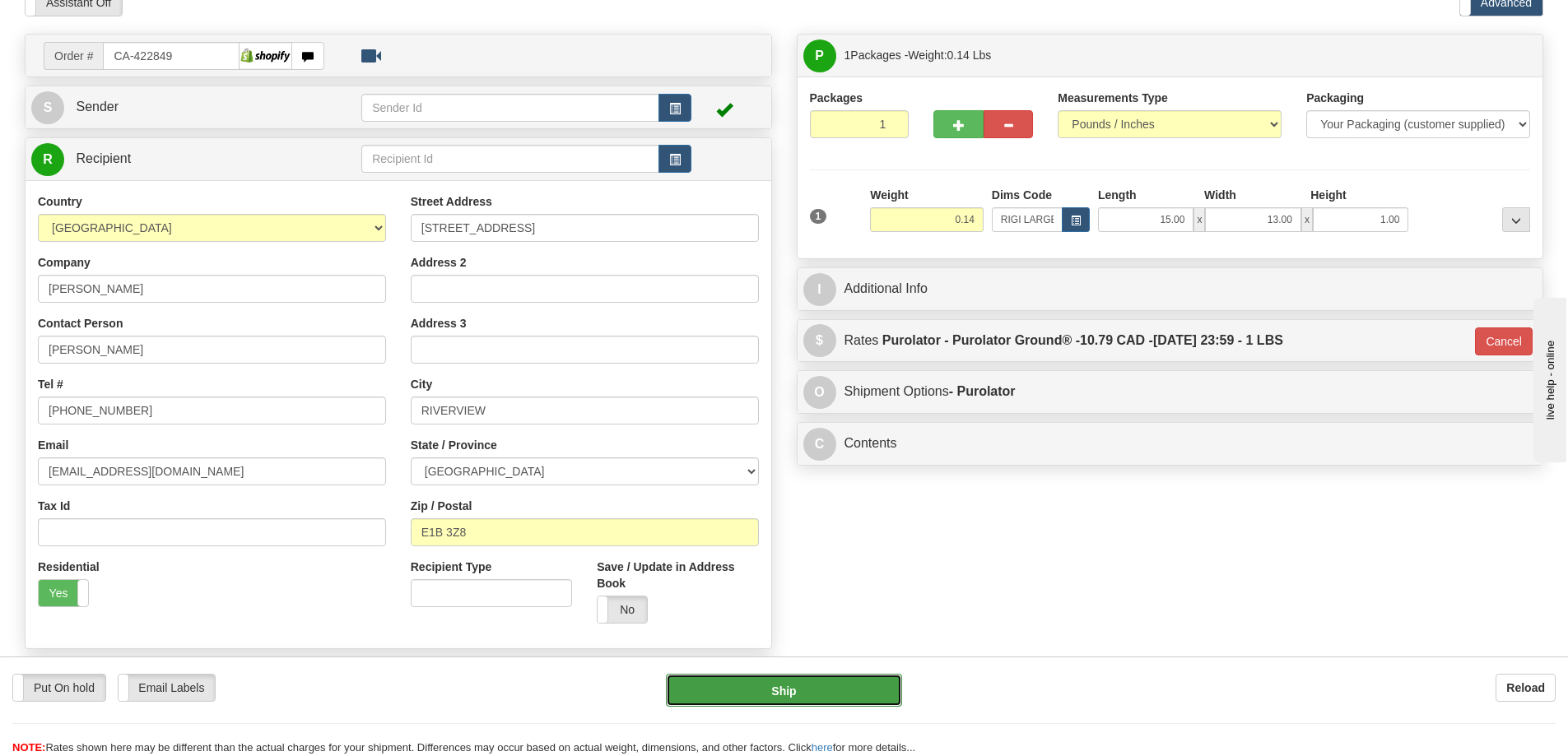
click at [831, 695] on button "Ship" at bounding box center [784, 690] width 236 height 33
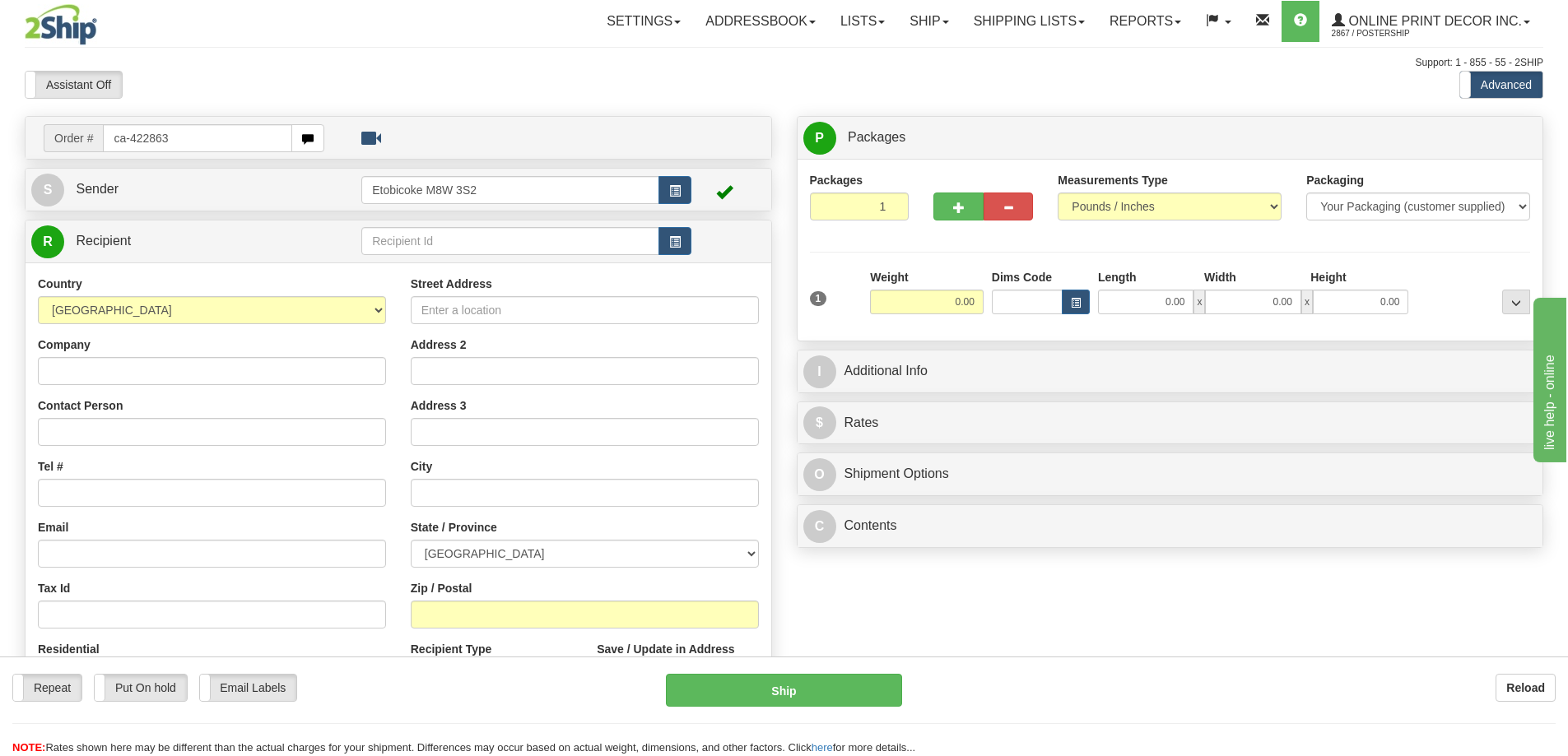
type input "ca-422863"
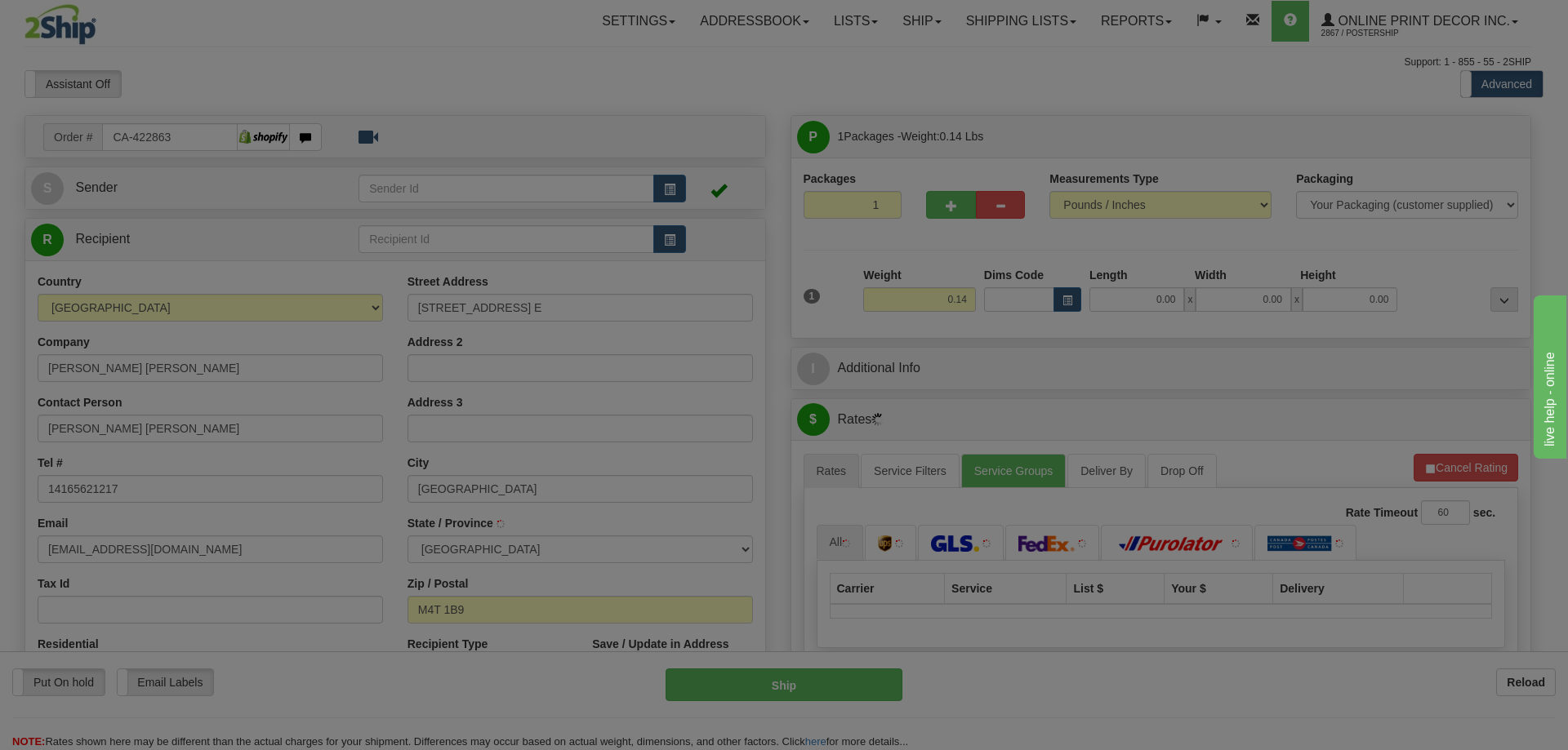
type input "TORONTO"
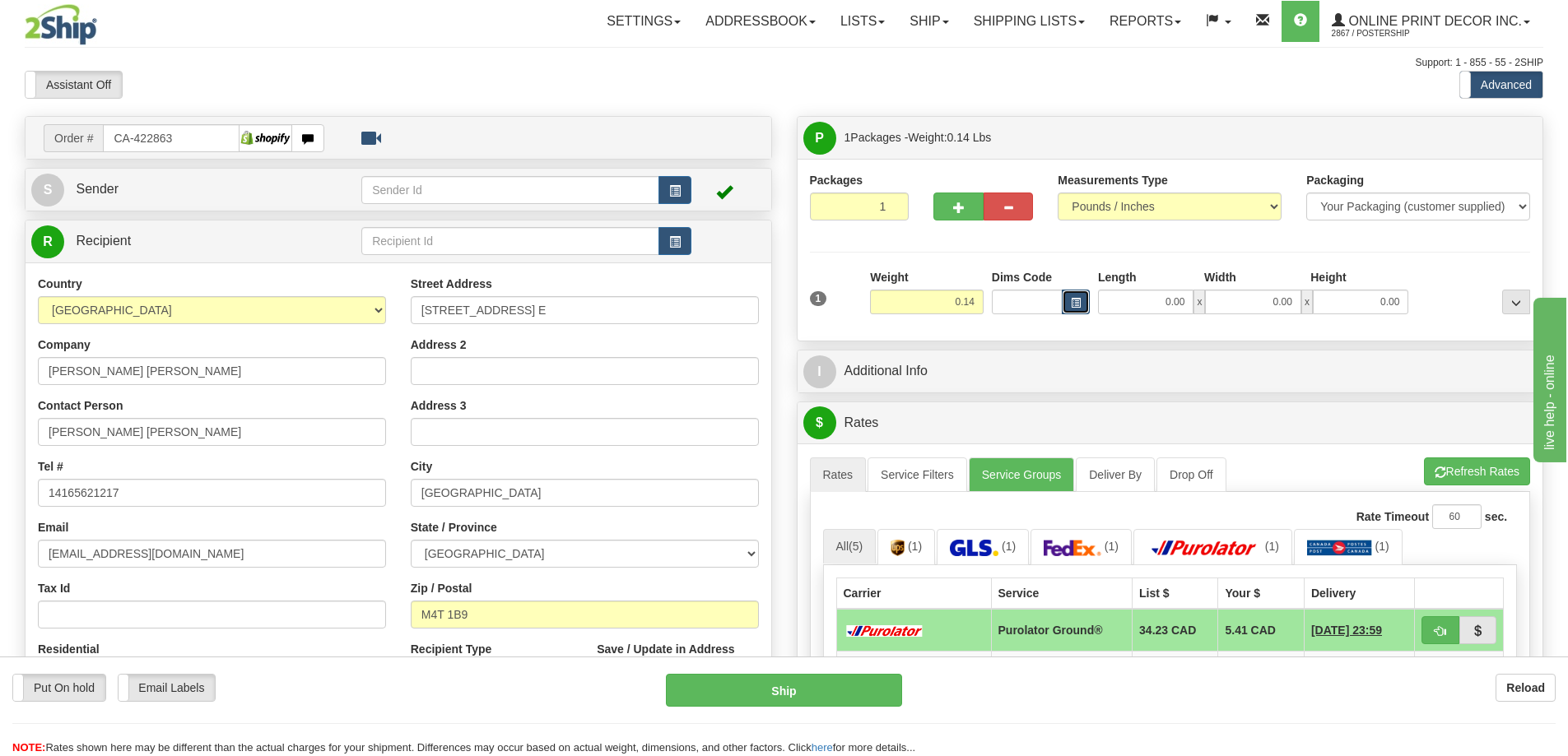
click at [1071, 296] on button "button" at bounding box center [1076, 302] width 28 height 25
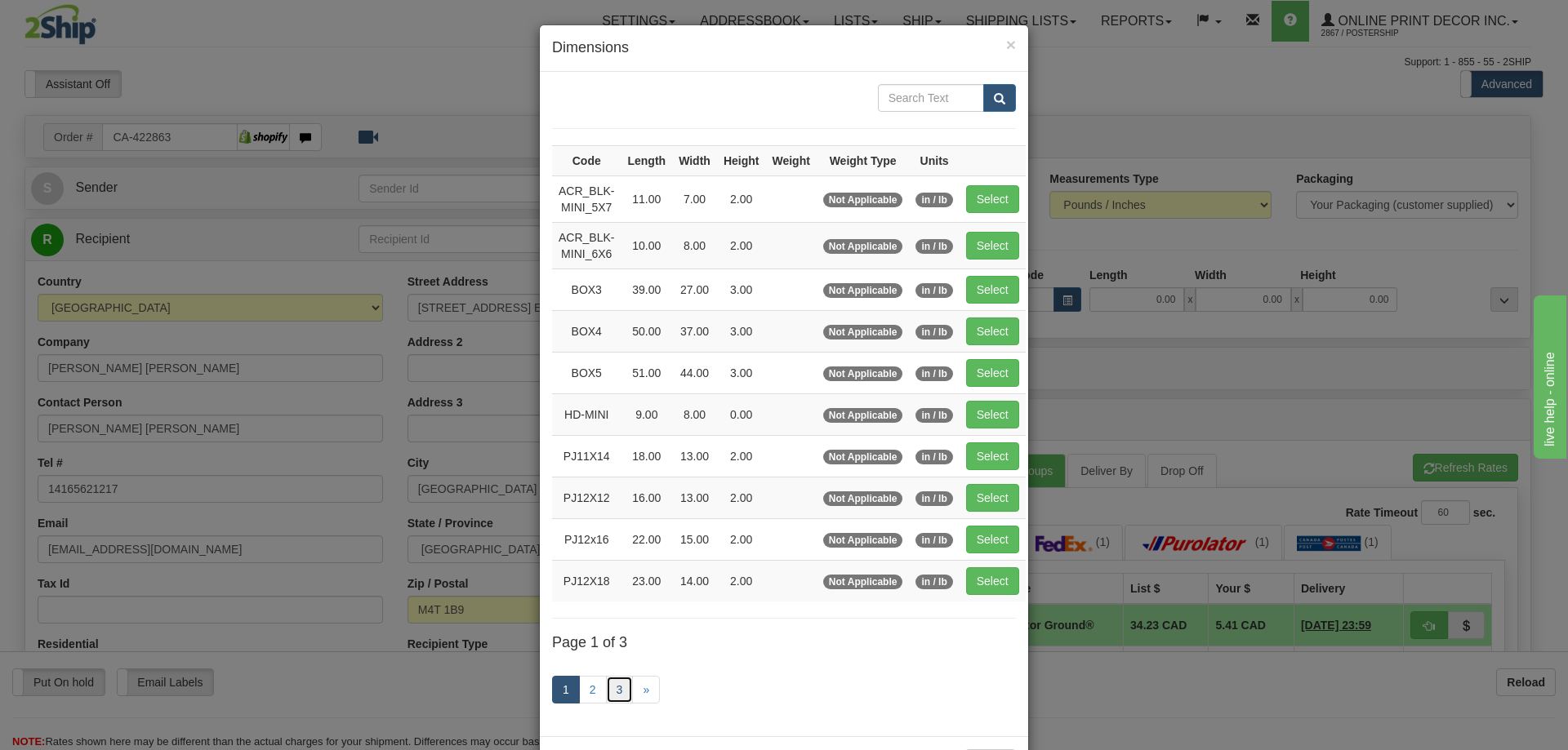
click at [613, 685] on link "3" at bounding box center [620, 690] width 28 height 28
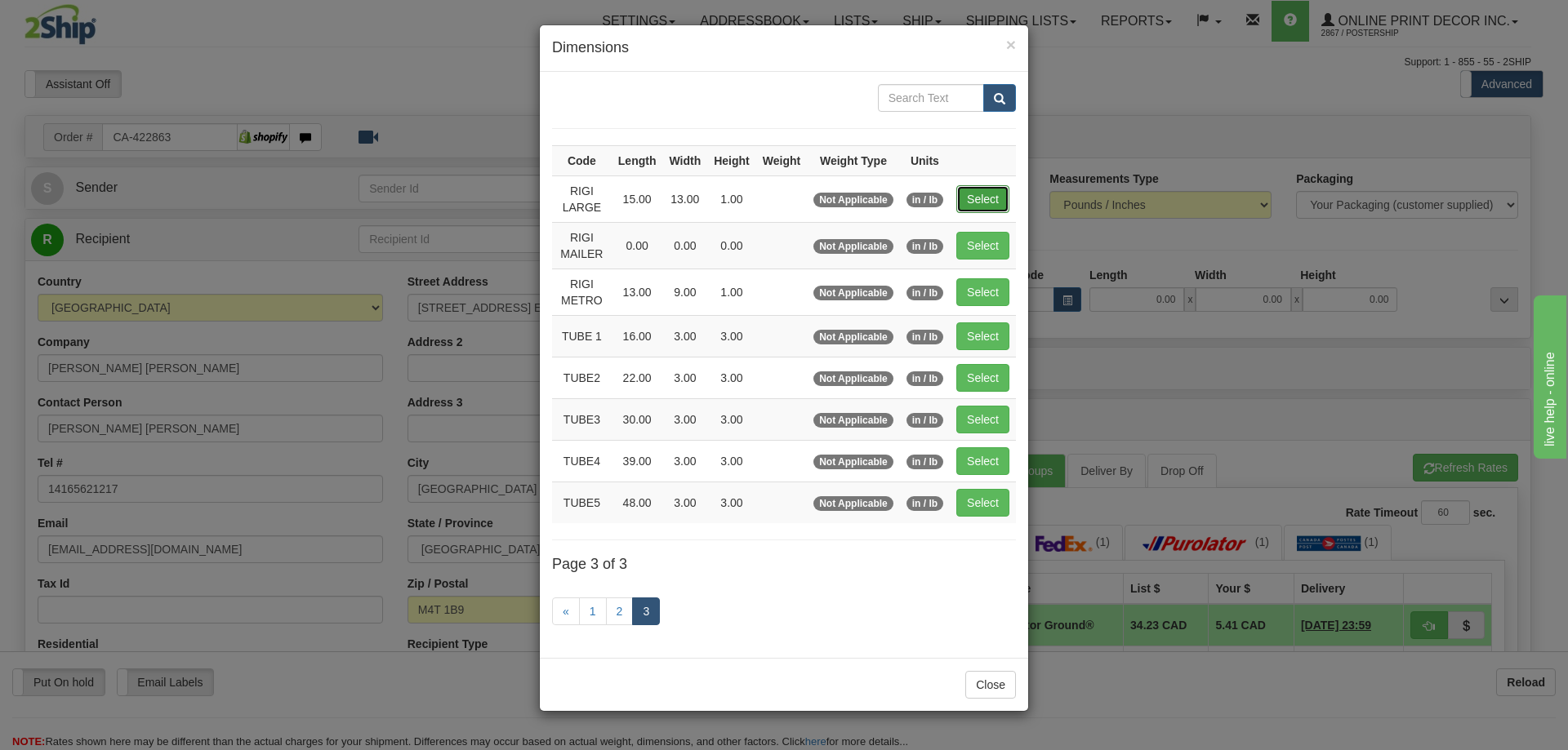
click at [965, 198] on button "Select" at bounding box center [983, 199] width 53 height 28
type input "RIGI LARGE"
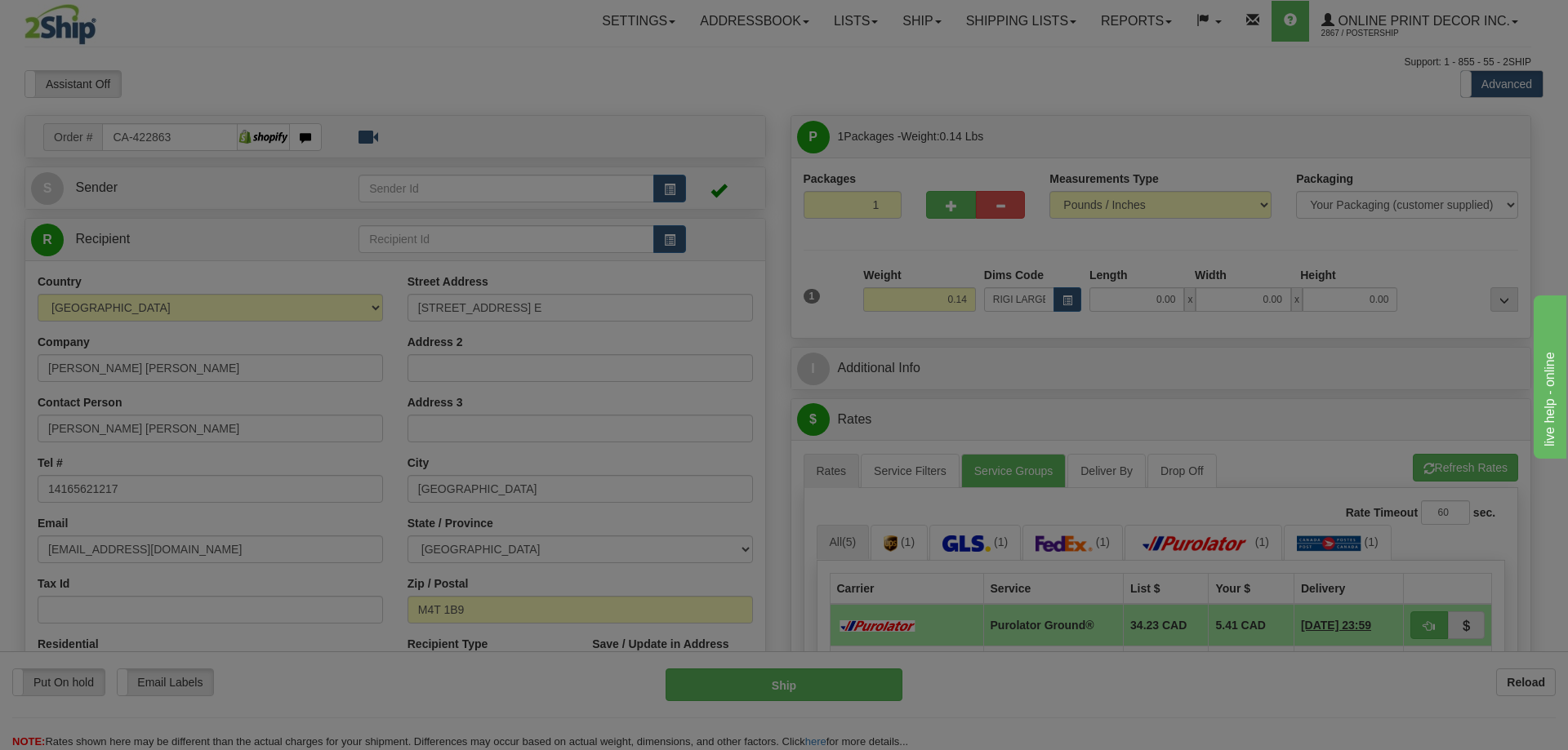
type input "15.00"
type input "13.00"
type input "1.00"
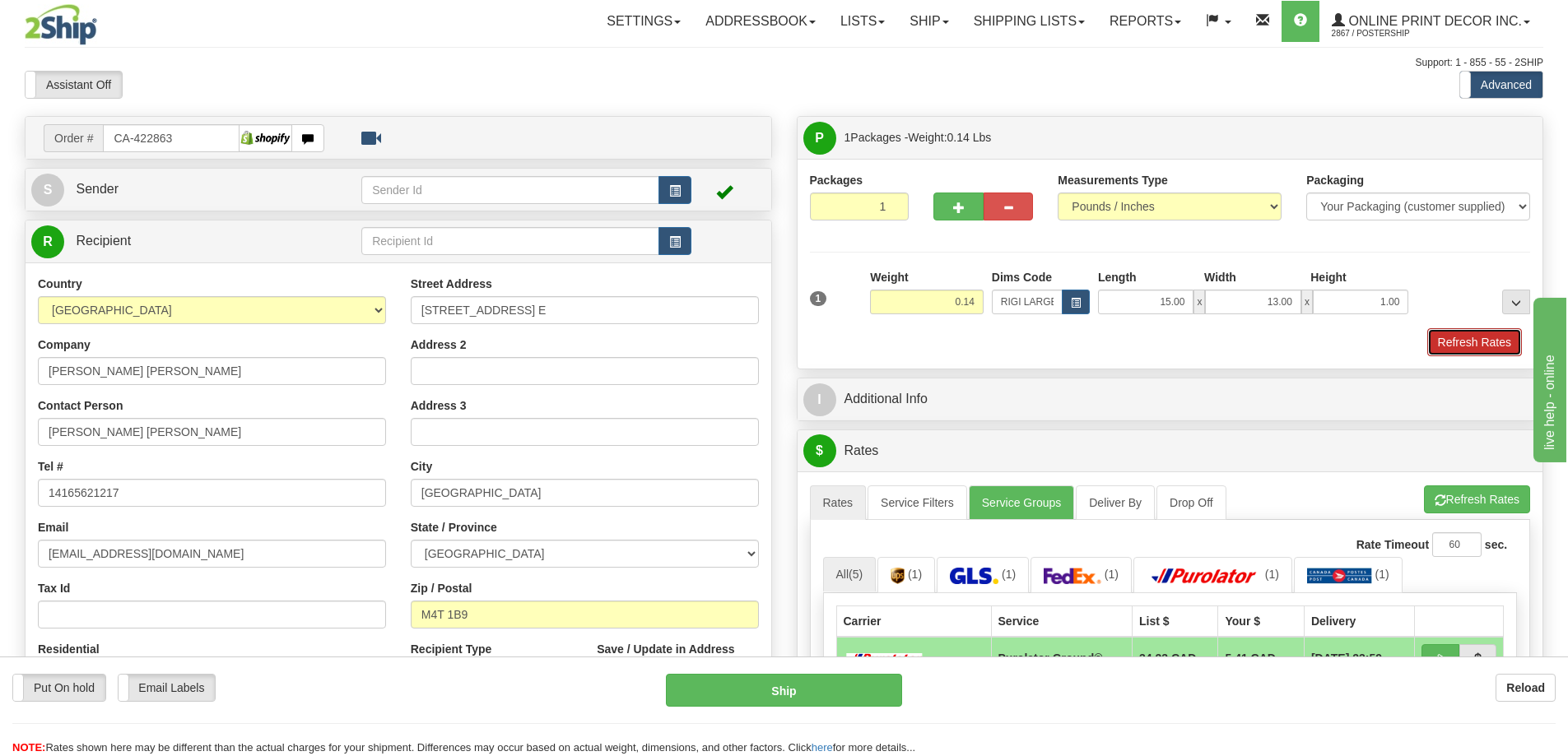
click at [1455, 340] on button "Refresh Rates" at bounding box center [1475, 343] width 94 height 28
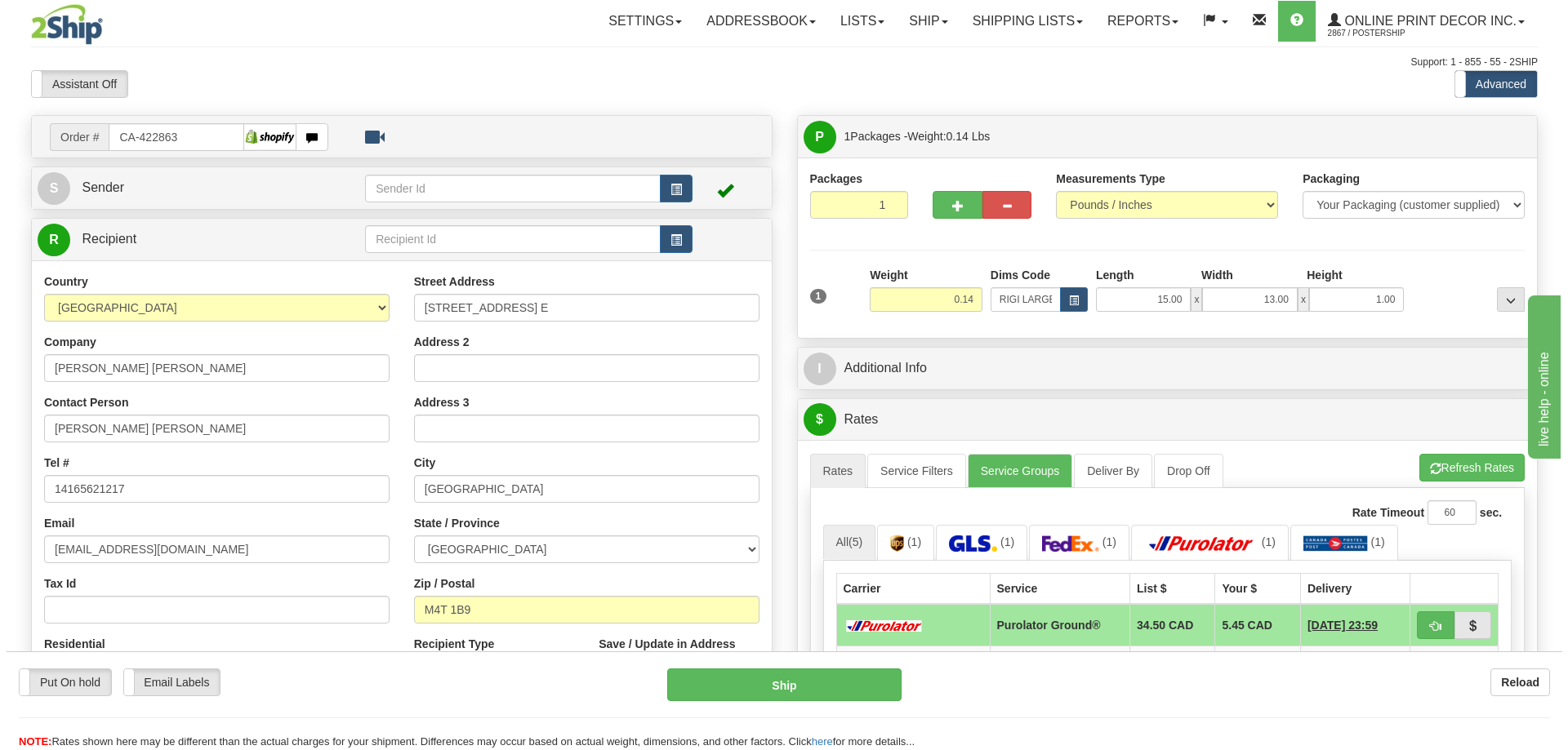
scroll to position [163, 0]
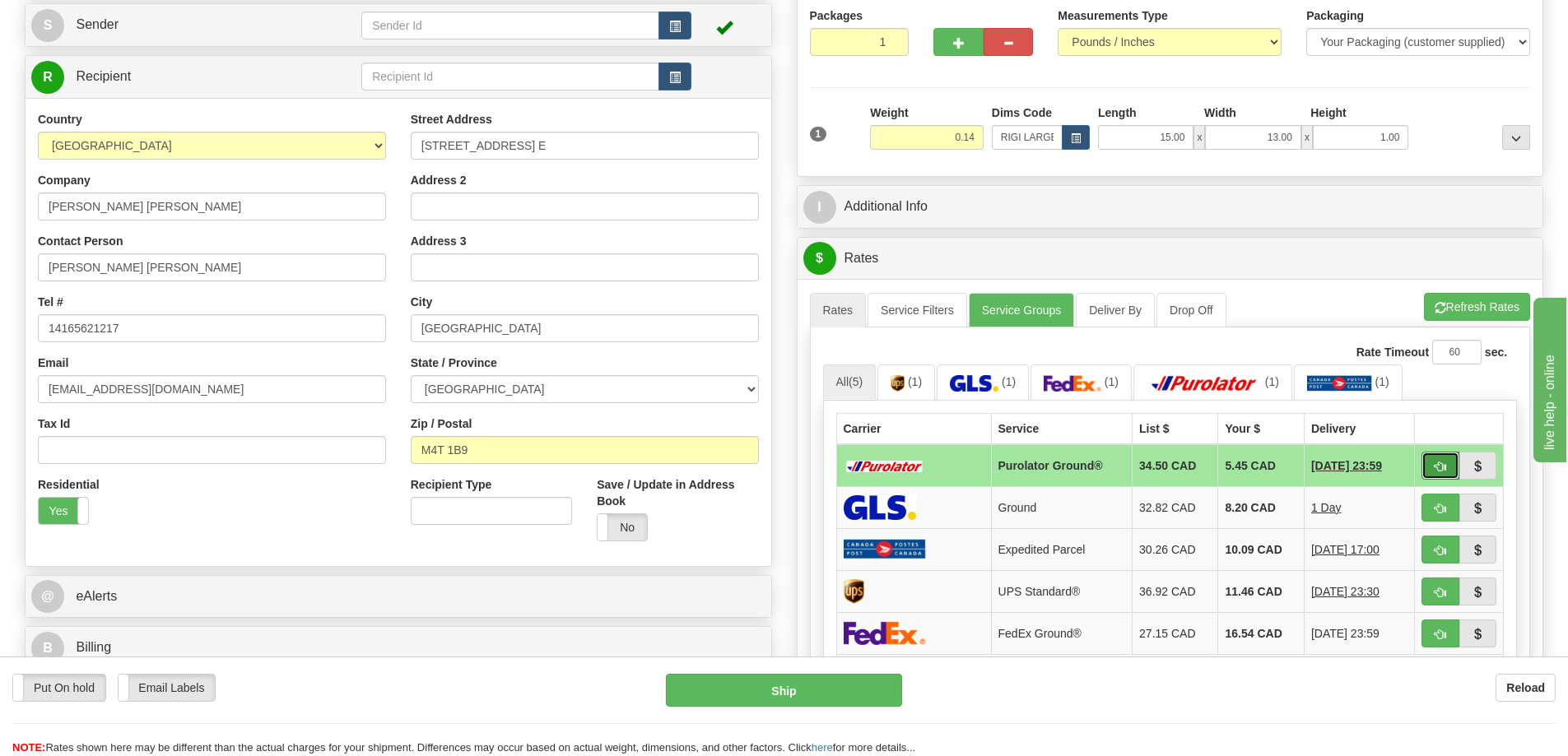
click at [1431, 463] on button "button" at bounding box center [1441, 466] width 38 height 28
type input "260"
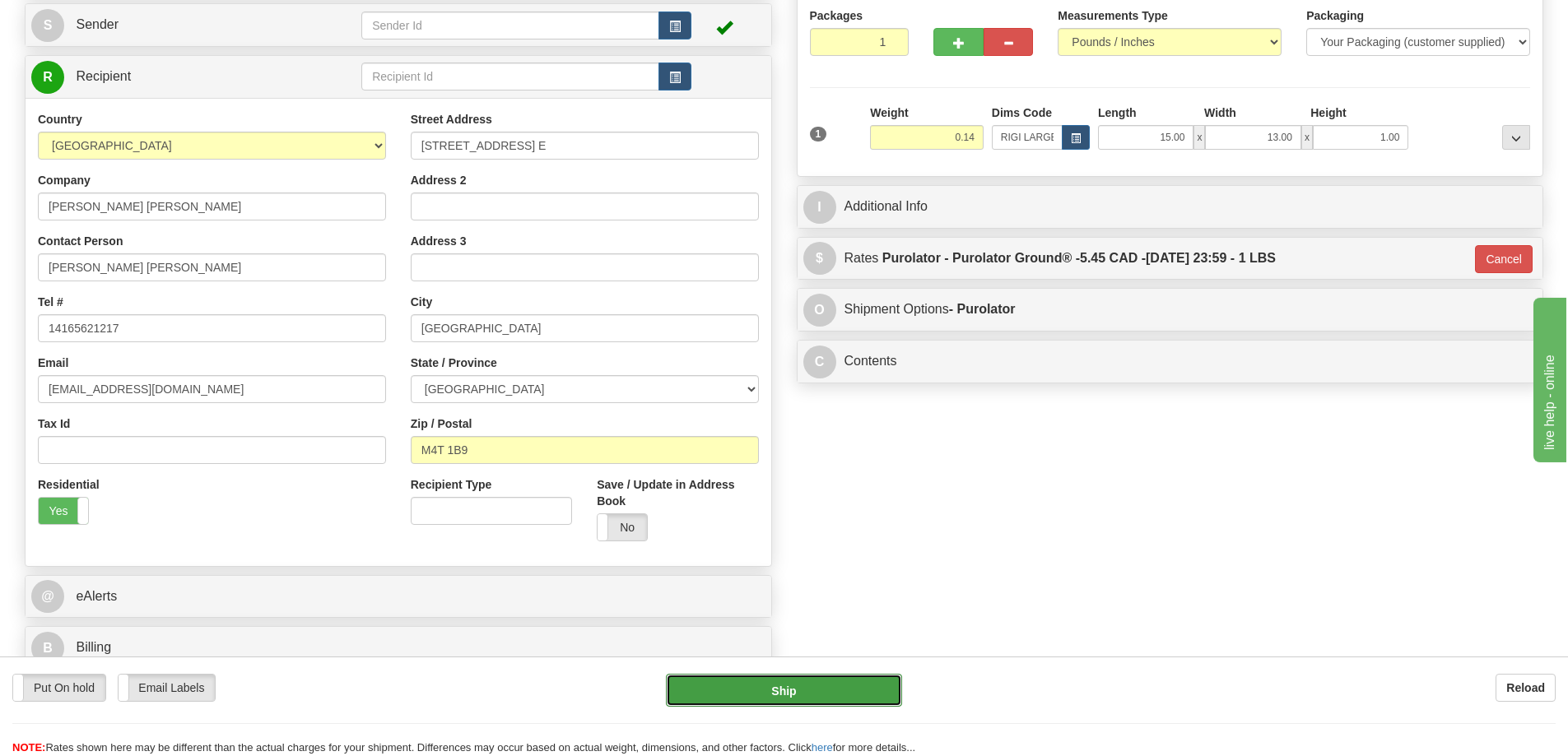
click at [782, 693] on button "Ship" at bounding box center [784, 690] width 236 height 33
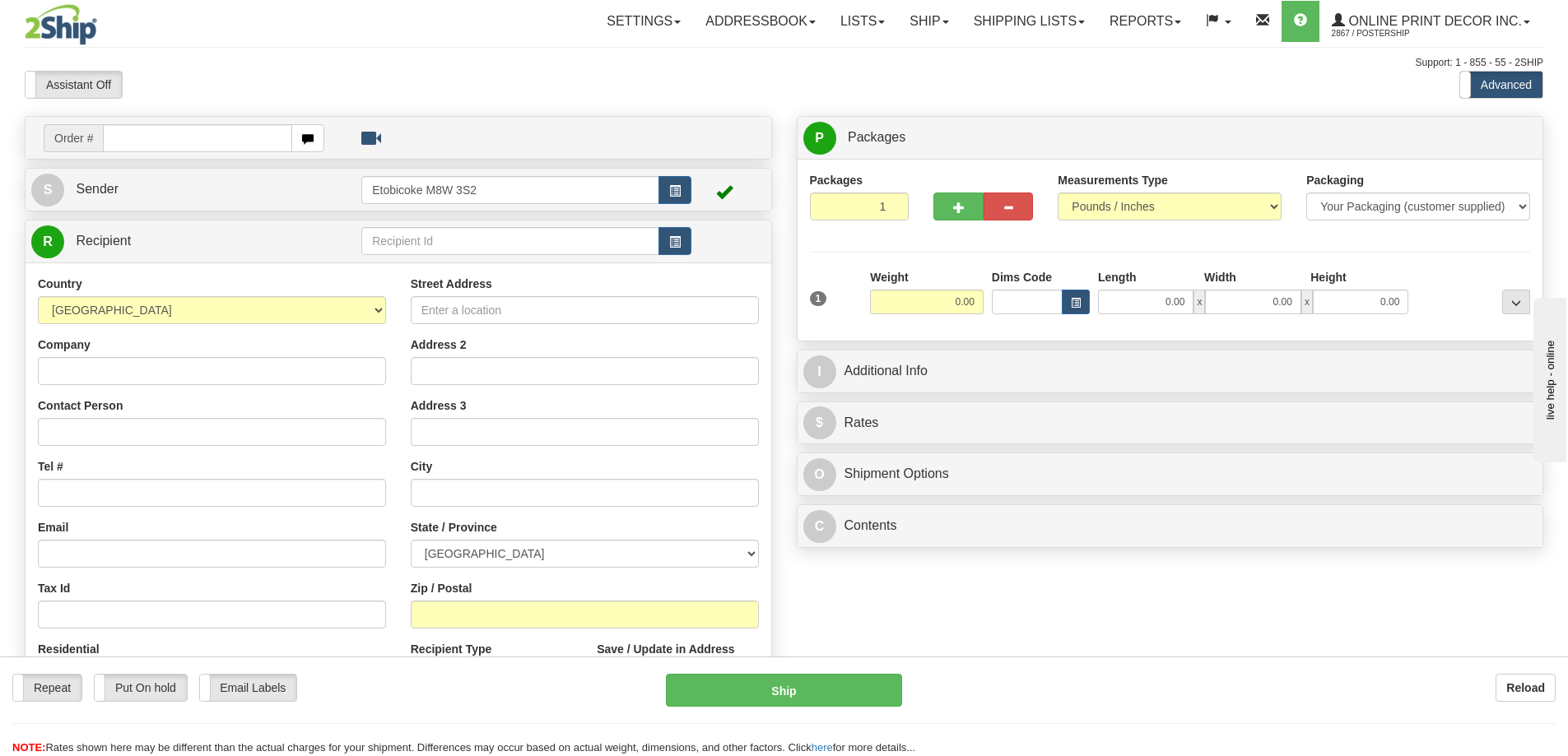
click at [589, 398] on div "Street Address Address 2 Address 3 City State / Province [GEOGRAPHIC_DATA] [GEO…" at bounding box center [584, 496] width 373 height 443
click at [619, 369] on input "Address 2" at bounding box center [584, 371] width 348 height 28
click at [747, 19] on link "Addressbook" at bounding box center [760, 22] width 135 height 42
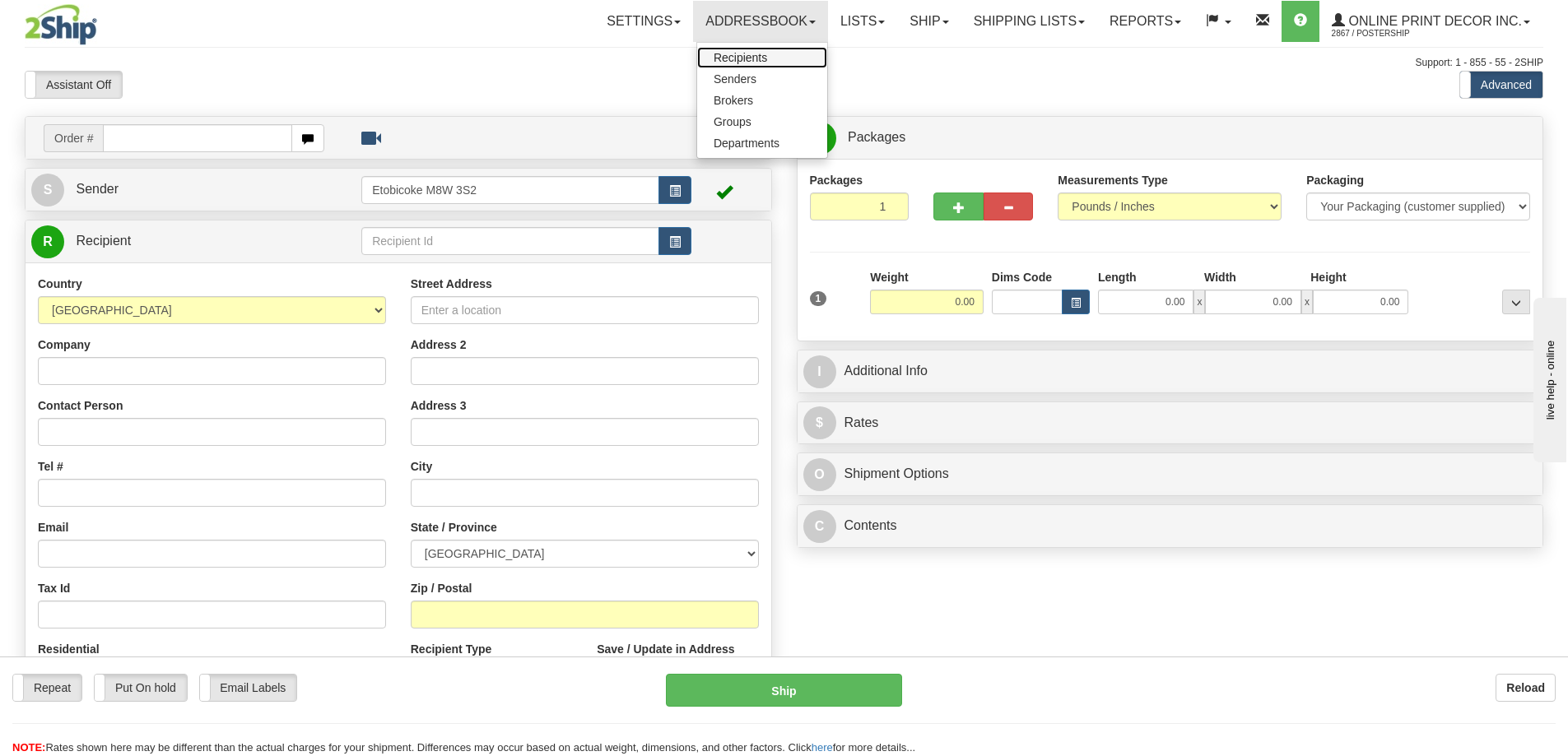
click at [746, 59] on span "Recipients" at bounding box center [740, 58] width 54 height 13
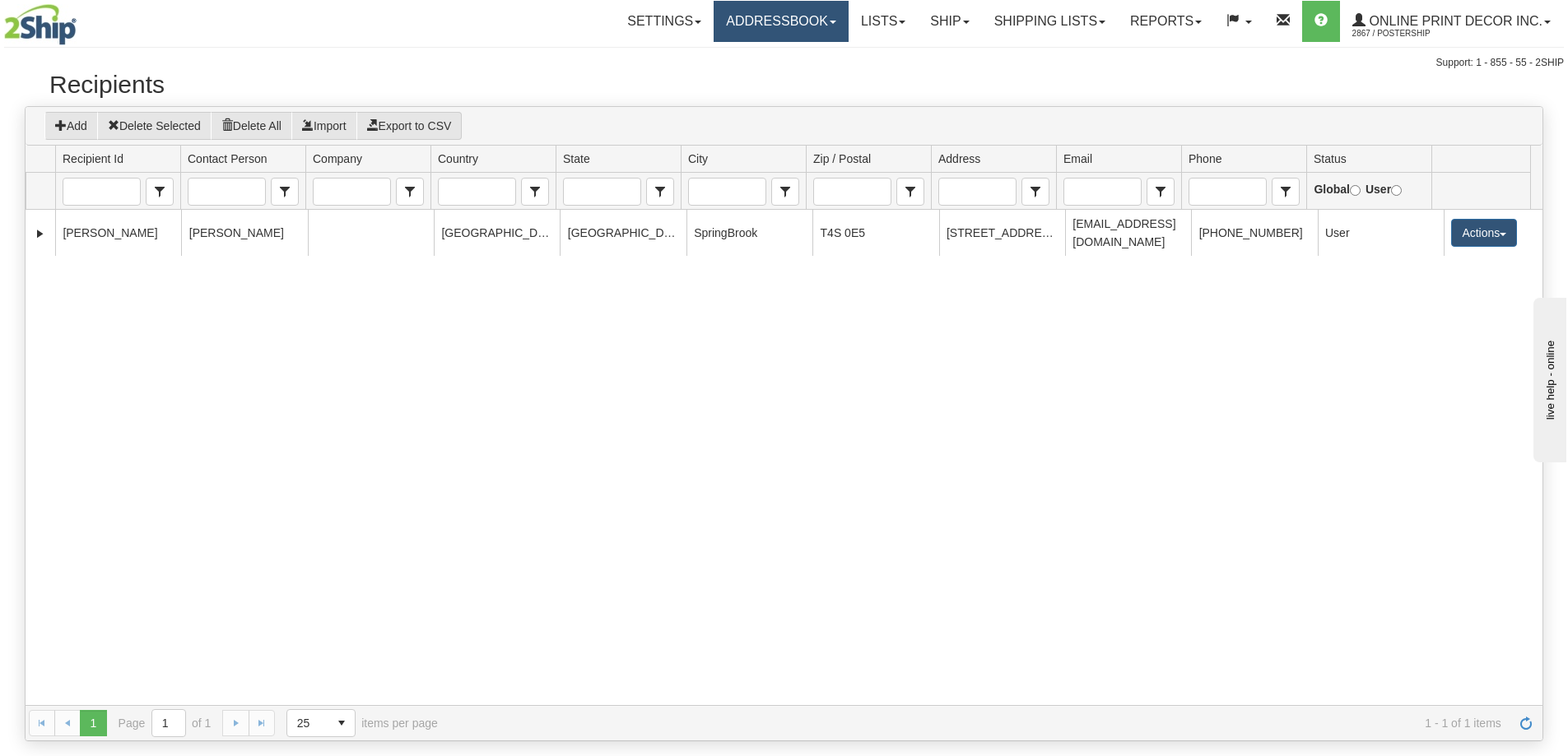
click at [802, 23] on link "Addressbook" at bounding box center [781, 22] width 135 height 42
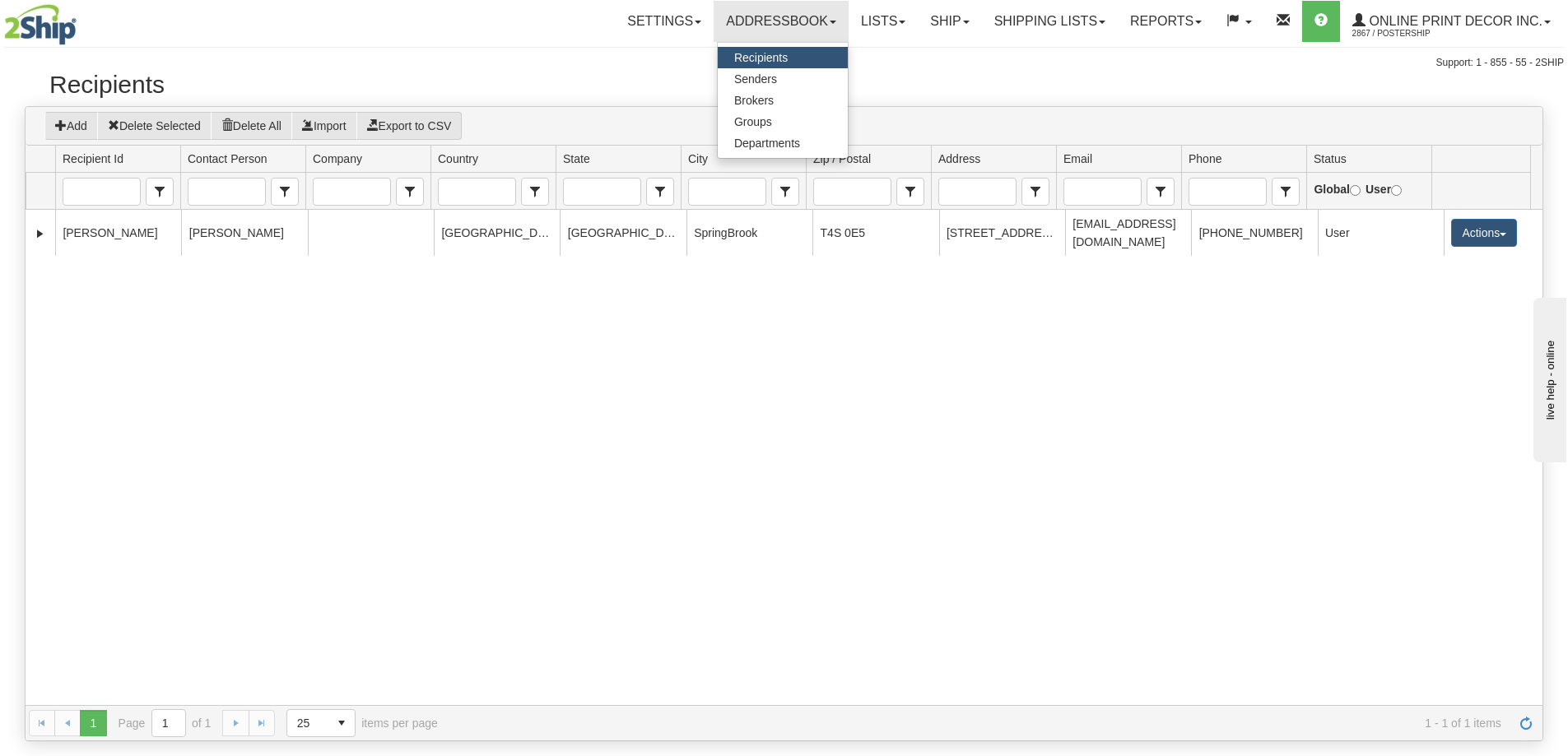
click at [954, 49] on div "Toggle navigation Settings Shipping Preferences Fields Preferences New" at bounding box center [784, 35] width 1568 height 71
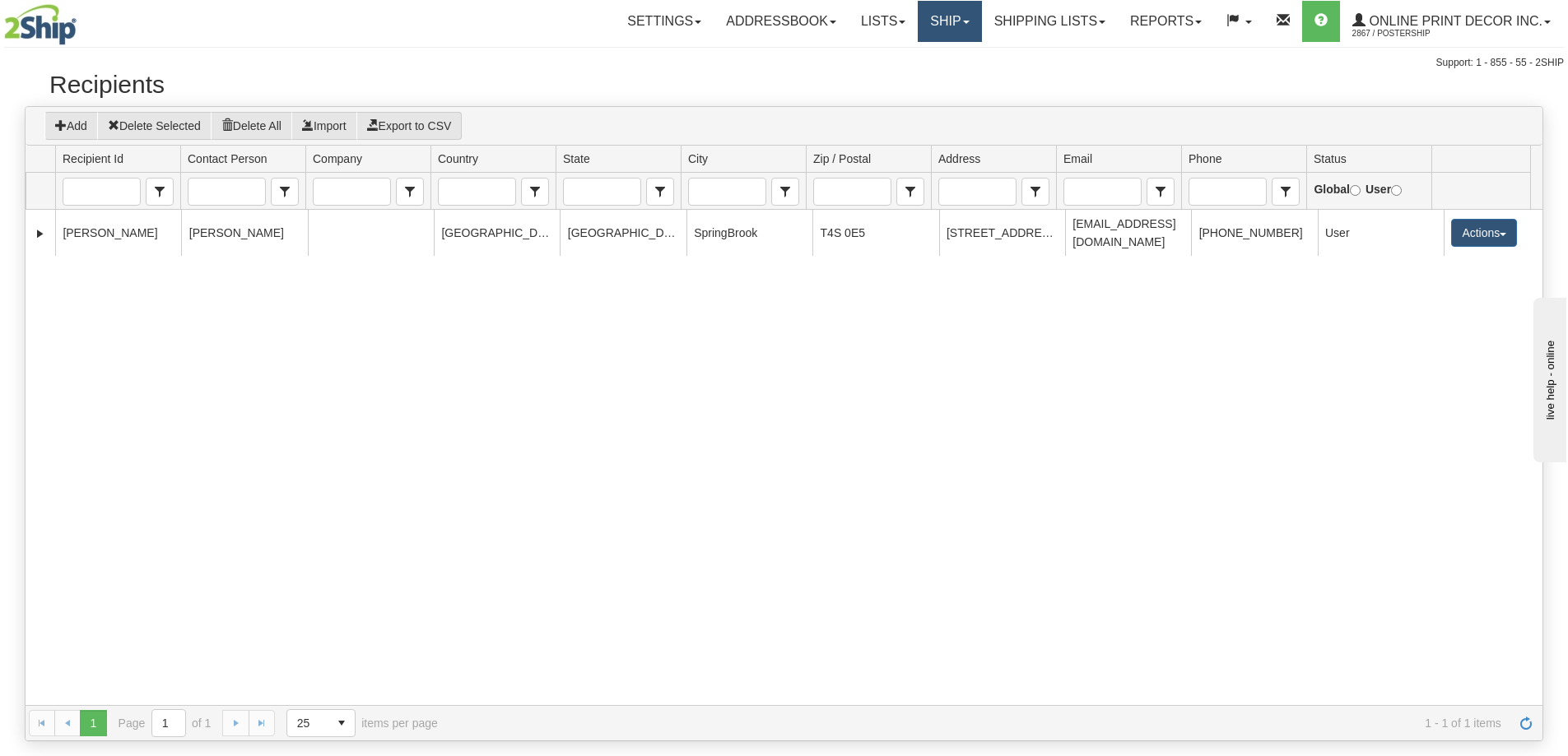
click at [958, 23] on link "Ship" at bounding box center [949, 22] width 63 height 42
click at [961, 22] on link "Ship" at bounding box center [949, 22] width 63 height 42
click at [962, 16] on link "Ship" at bounding box center [949, 22] width 63 height 42
click at [910, 59] on span "Ship Screen" at bounding box center [880, 58] width 62 height 13
